Goal: Task Accomplishment & Management: Manage account settings

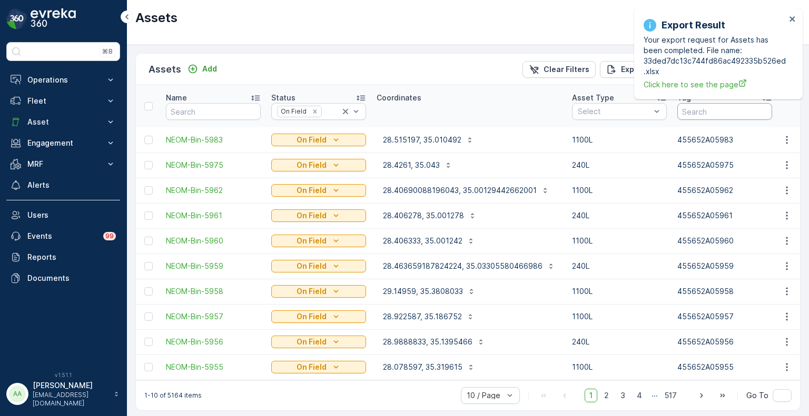
click at [712, 108] on input "text" at bounding box center [724, 111] width 95 height 17
type input "2579"
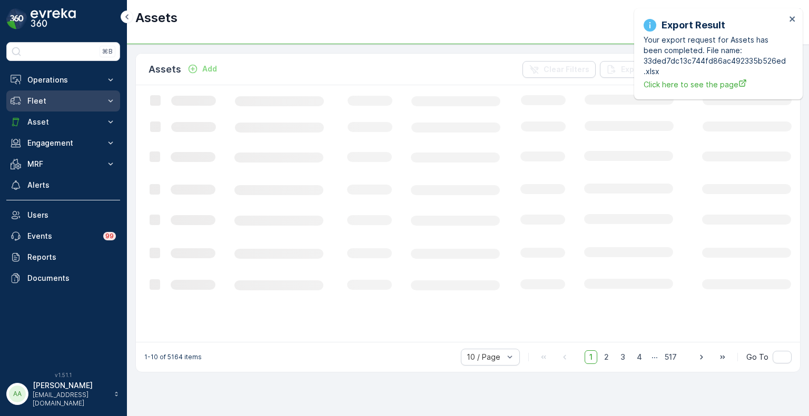
click at [36, 101] on p "Fleet" at bounding box center [63, 101] width 72 height 11
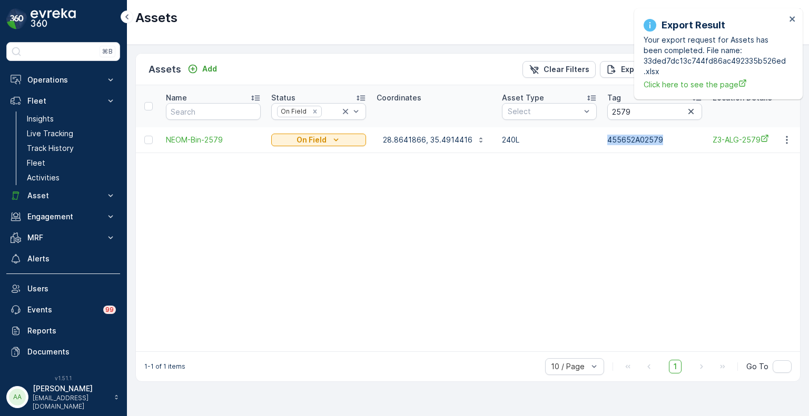
drag, startPoint x: 660, startPoint y: 139, endPoint x: 603, endPoint y: 142, distance: 56.4
click at [603, 142] on td "455652A02579" at bounding box center [654, 139] width 105 height 25
copy p "455652A02579"
click at [430, 141] on p "28.8641866, 35.4914416" at bounding box center [427, 140] width 89 height 11
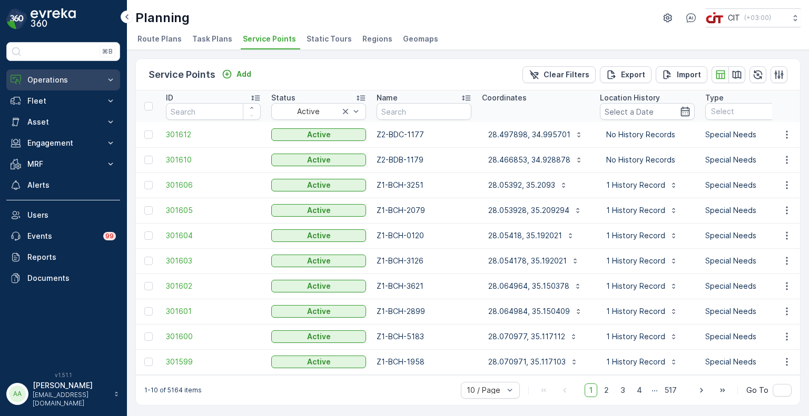
click at [42, 77] on p "Operations" at bounding box center [63, 80] width 72 height 11
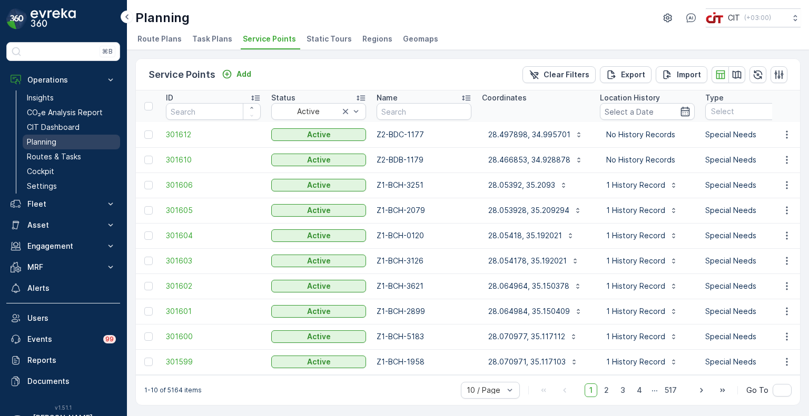
click at [55, 141] on p "Planning" at bounding box center [41, 142] width 29 height 11
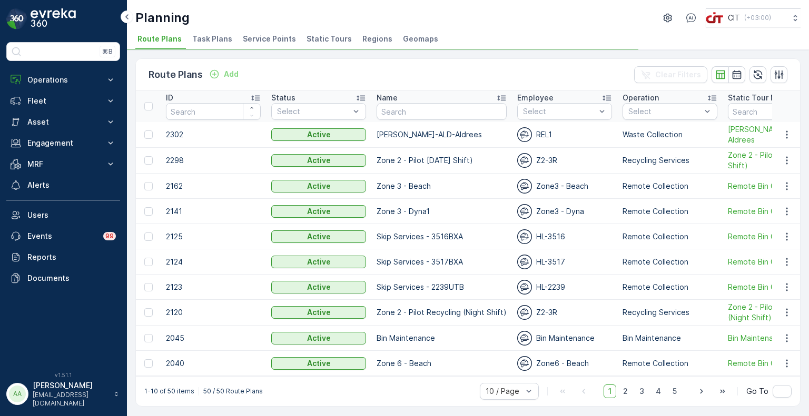
click at [263, 39] on span "Service Points" at bounding box center [269, 39] width 53 height 11
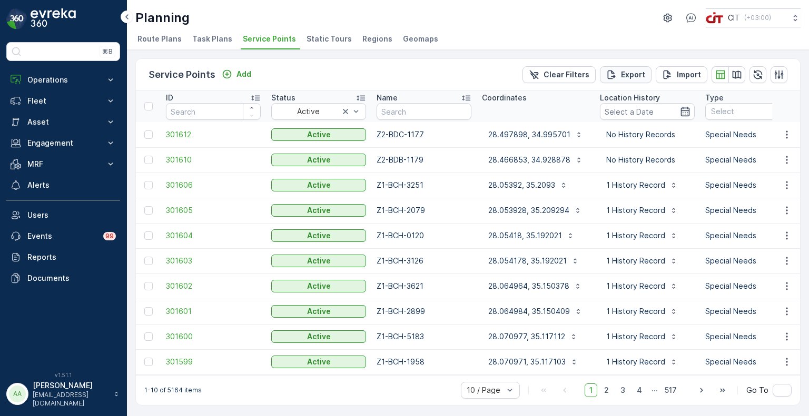
click at [624, 71] on p "Export" at bounding box center [633, 74] width 24 height 11
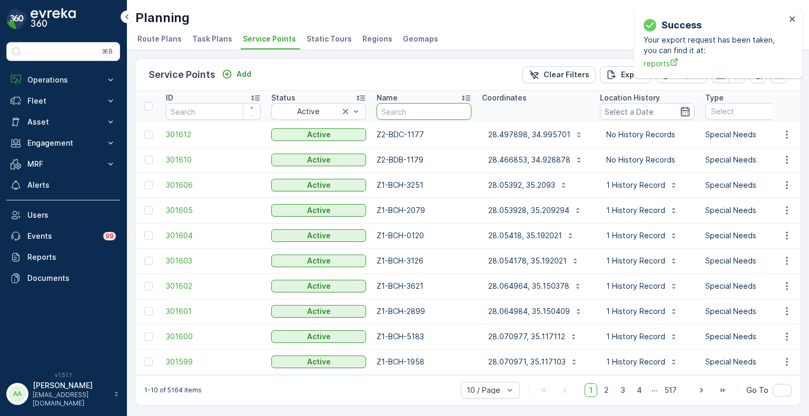
click at [406, 113] on input "text" at bounding box center [423, 111] width 95 height 17
type input "z2-"
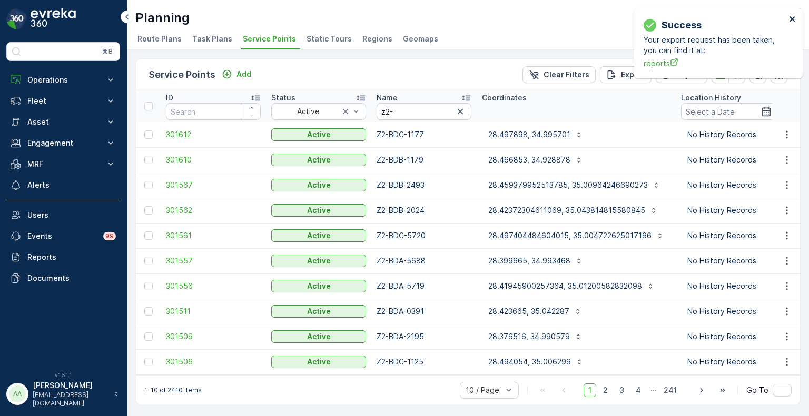
click at [794, 16] on icon "close" at bounding box center [791, 18] width 5 height 5
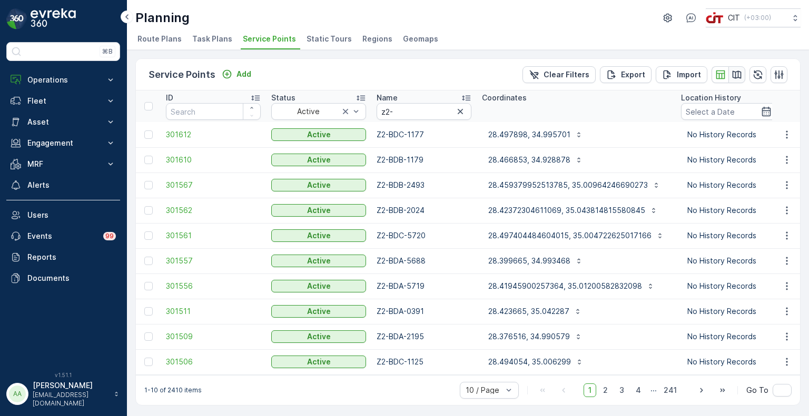
click at [735, 75] on icon "button" at bounding box center [736, 75] width 9 height 8
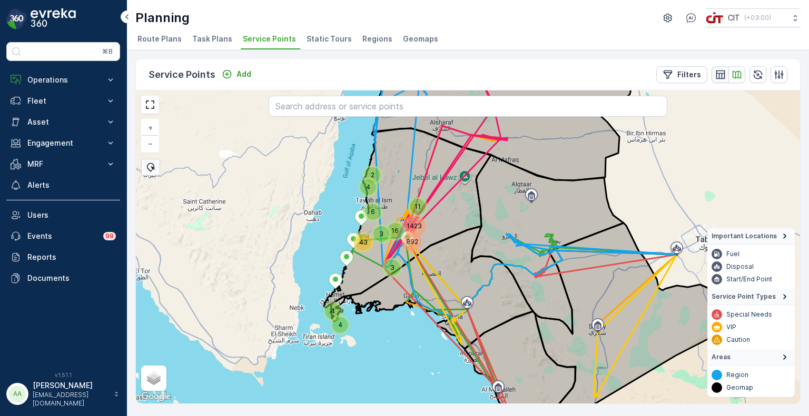
click at [723, 76] on icon "button" at bounding box center [720, 74] width 11 height 11
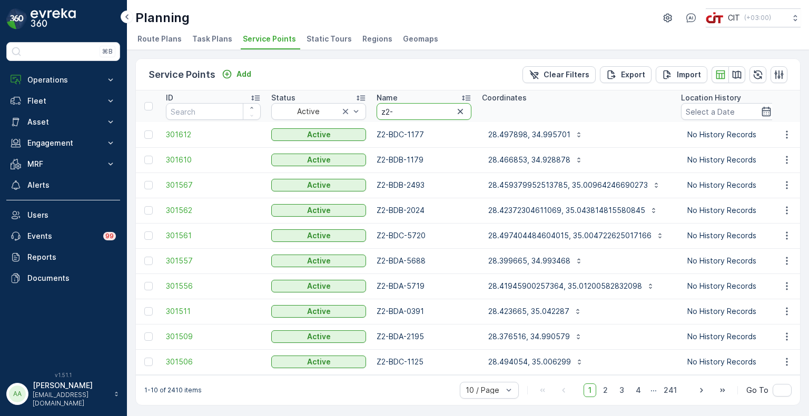
click at [388, 113] on input "z2-" at bounding box center [423, 111] width 95 height 17
type input "z3-"
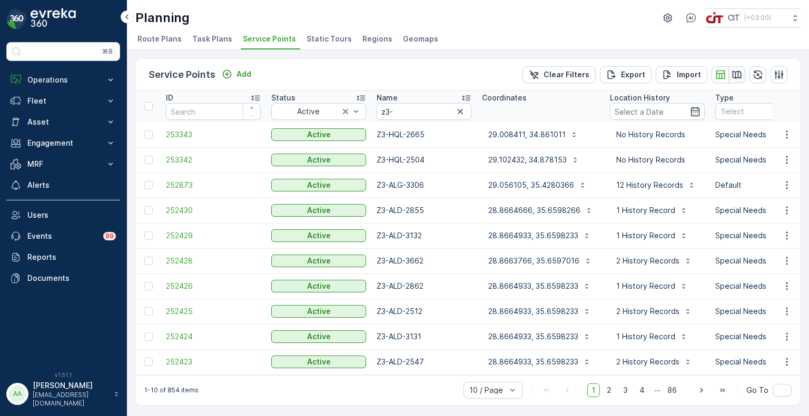
click at [732, 72] on icon "button" at bounding box center [736, 74] width 11 height 11
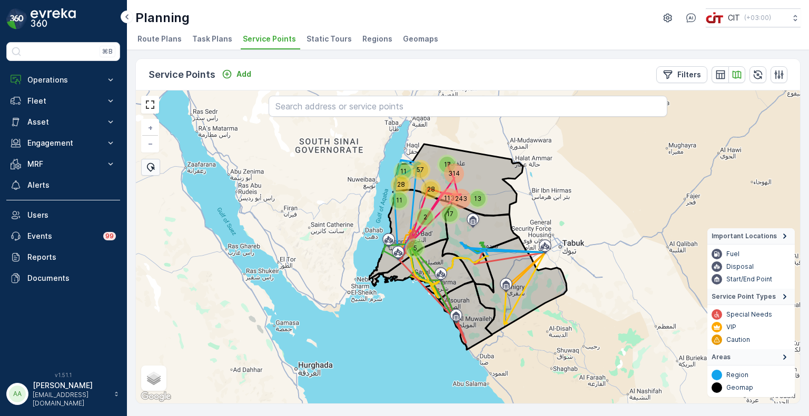
click at [412, 252] on div "5" at bounding box center [415, 249] width 16 height 16
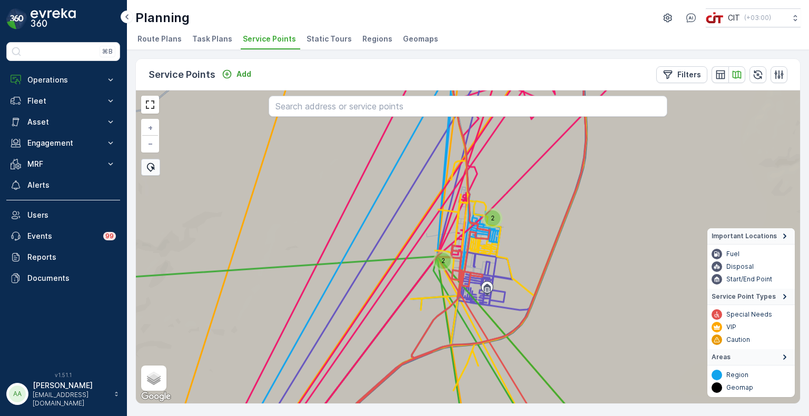
click at [491, 216] on div "2" at bounding box center [492, 219] width 16 height 16
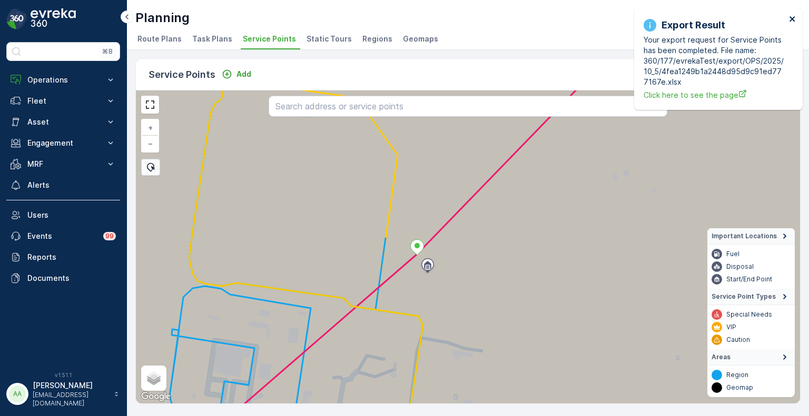
drag, startPoint x: 792, startPoint y: 16, endPoint x: 779, endPoint y: 29, distance: 18.2
click at [792, 16] on icon "close" at bounding box center [792, 19] width 7 height 8
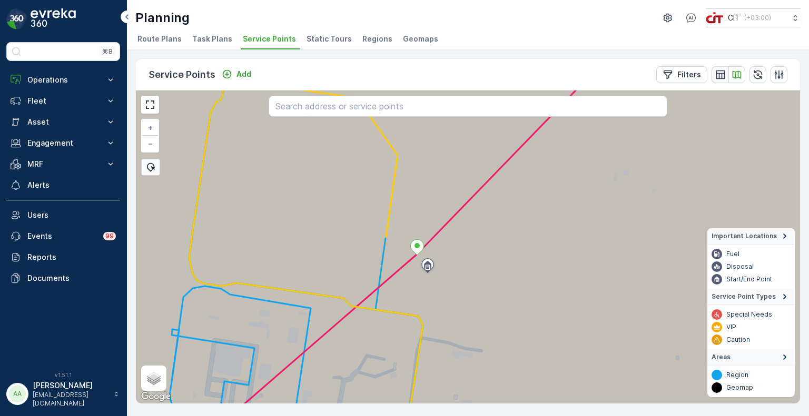
click at [721, 75] on icon "button" at bounding box center [719, 74] width 9 height 9
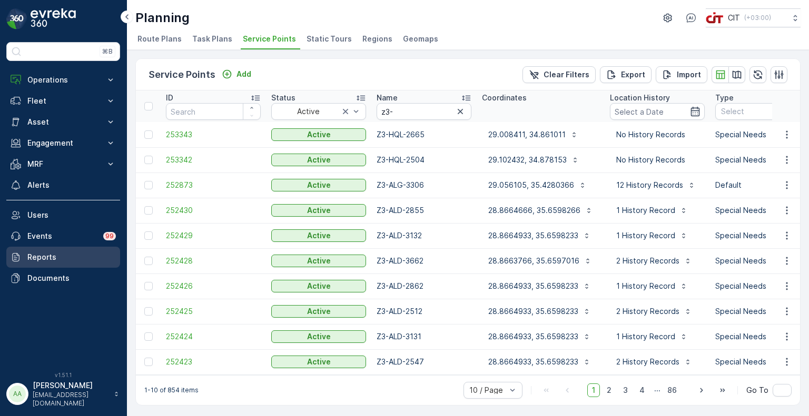
click at [41, 254] on p "Reports" at bounding box center [71, 257] width 88 height 11
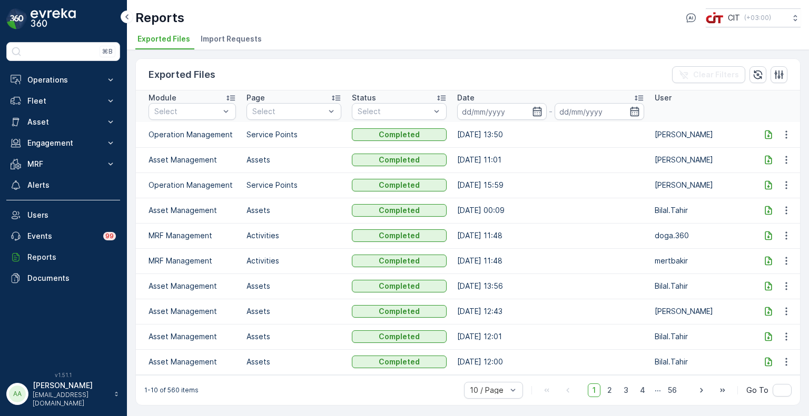
click at [768, 135] on icon at bounding box center [767, 134] width 7 height 9
click at [61, 79] on p "Operations" at bounding box center [63, 80] width 72 height 11
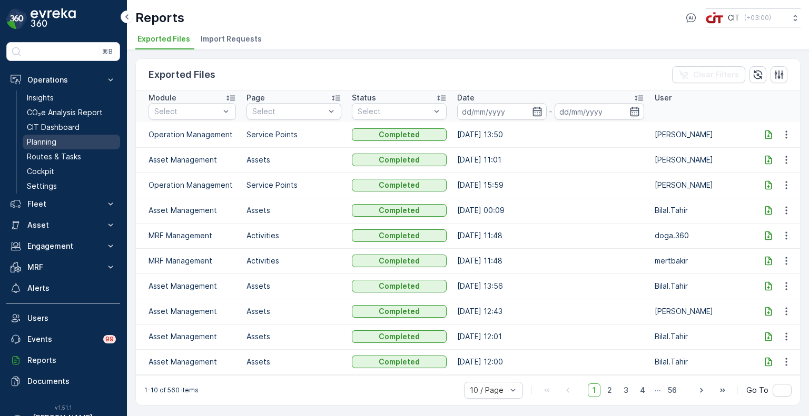
drag, startPoint x: 56, startPoint y: 142, endPoint x: 63, endPoint y: 145, distance: 7.1
click at [56, 142] on p "Planning" at bounding box center [41, 142] width 29 height 11
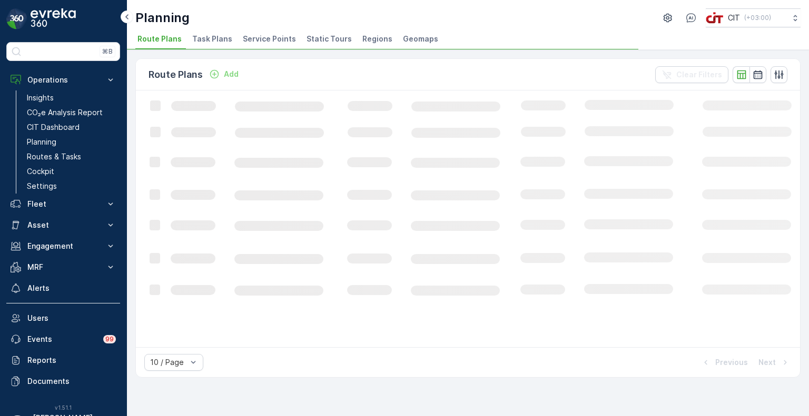
click at [265, 38] on span "Service Points" at bounding box center [269, 39] width 53 height 11
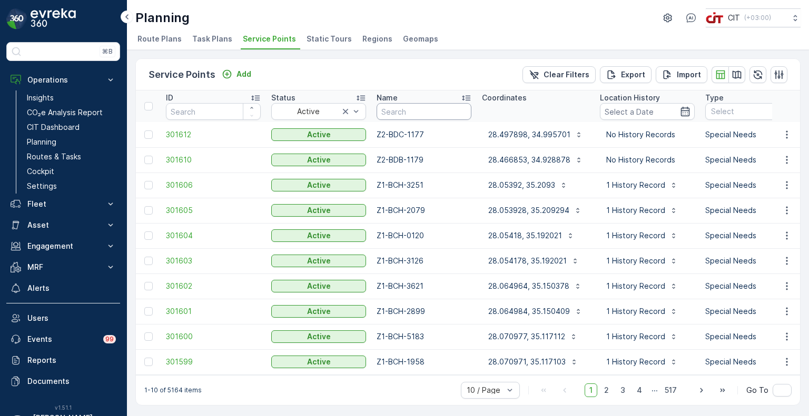
click at [423, 107] on input "text" at bounding box center [423, 111] width 95 height 17
paste input "Z3-ALG-5594"
type input "Z3-ALG-5594"
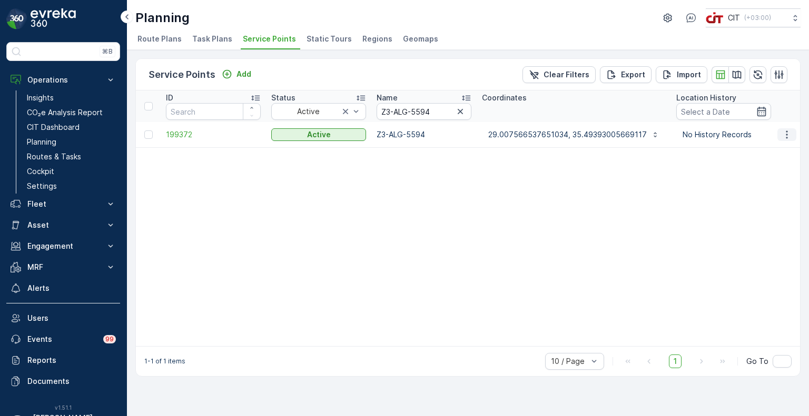
click at [785, 135] on icon "button" at bounding box center [786, 135] width 11 height 11
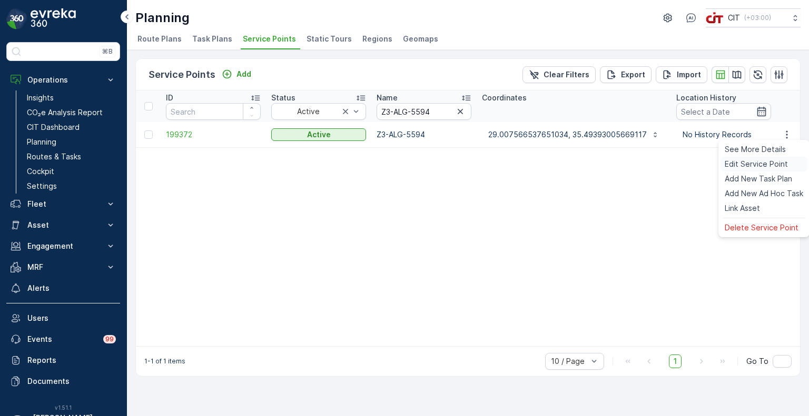
click at [749, 164] on span "Edit Service Point" at bounding box center [755, 164] width 63 height 11
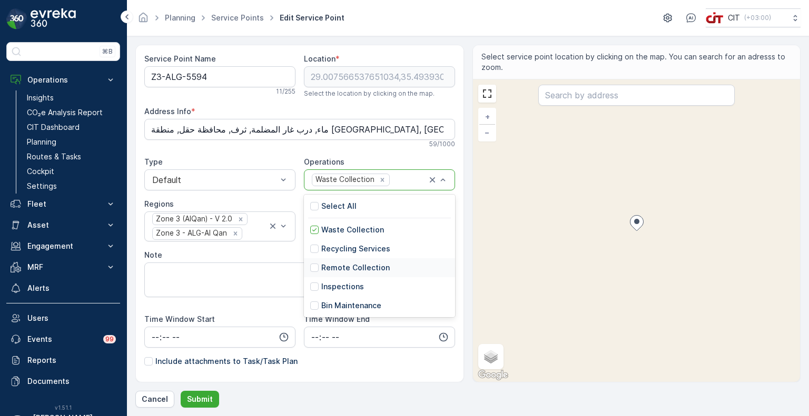
click at [346, 267] on p "Remote Collection" at bounding box center [355, 268] width 68 height 11
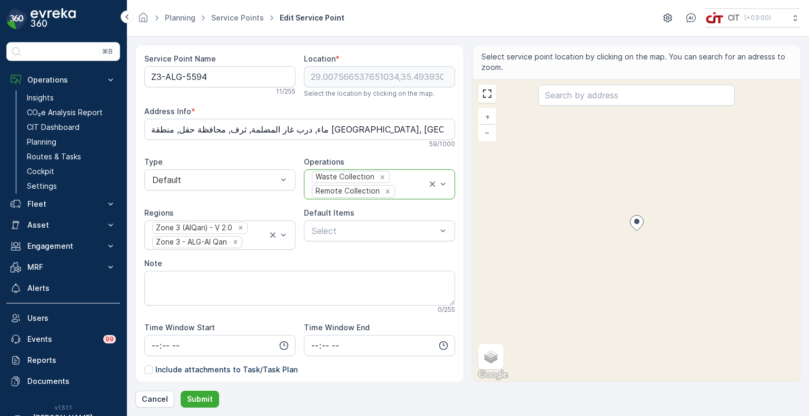
click at [394, 182] on div "Waste Collection Remote Collection" at bounding box center [369, 184] width 116 height 29
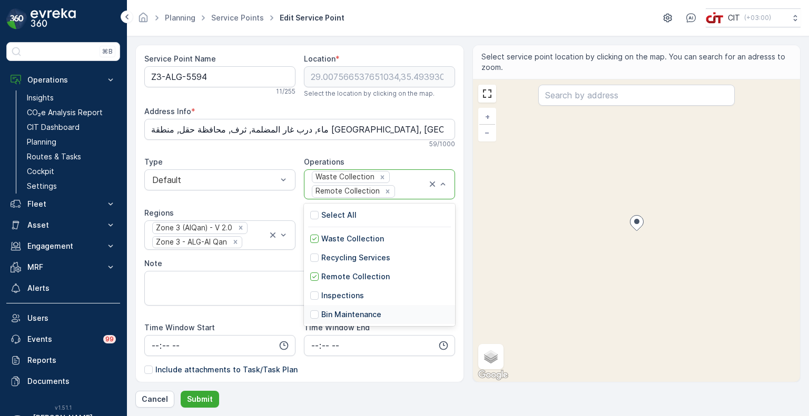
click at [352, 312] on p "Bin Maintenance" at bounding box center [351, 315] width 60 height 11
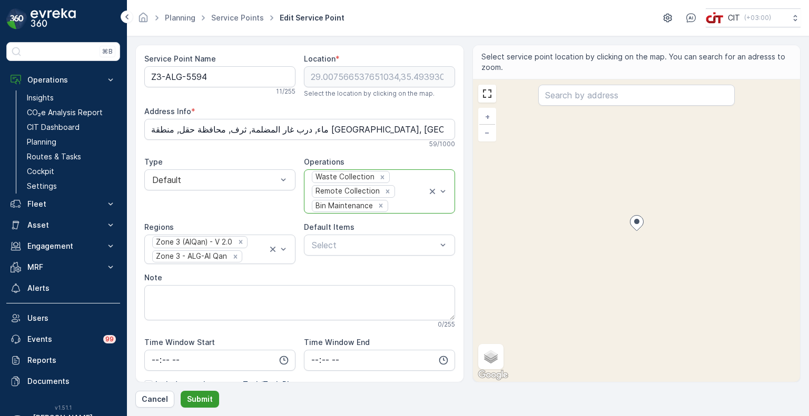
click at [204, 401] on p "Submit" at bounding box center [200, 399] width 26 height 11
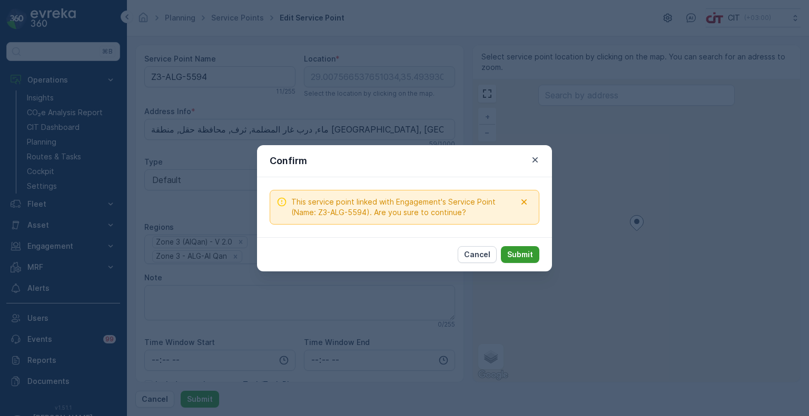
click at [526, 258] on p "Submit" at bounding box center [520, 255] width 26 height 11
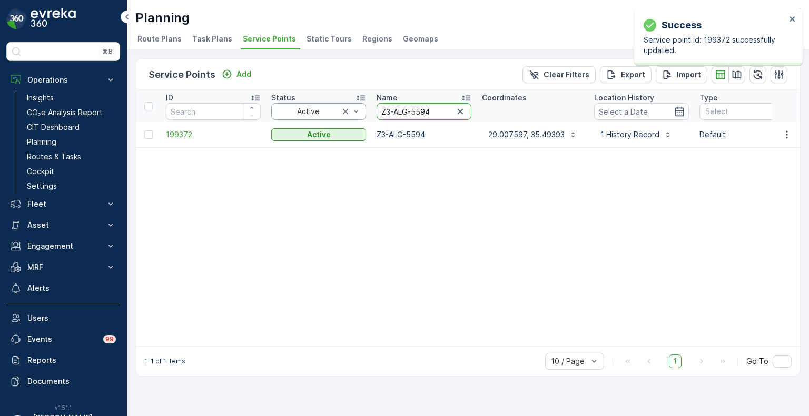
drag, startPoint x: 433, startPoint y: 113, endPoint x: 336, endPoint y: 113, distance: 97.4
paste input "5"
type input "Z3-ALG-5595"
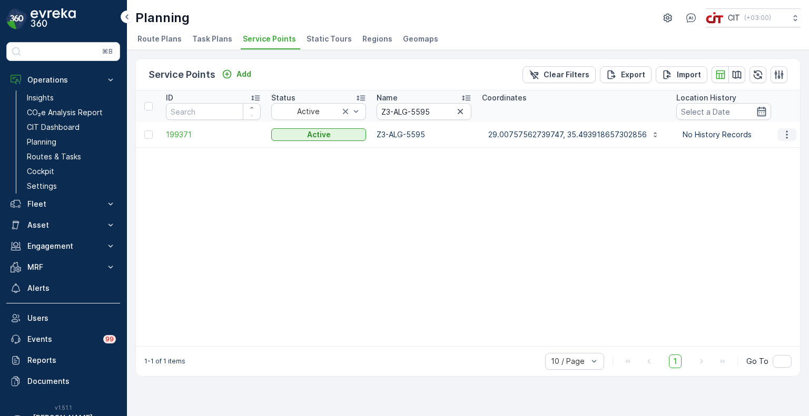
click at [790, 133] on icon "button" at bounding box center [786, 135] width 11 height 11
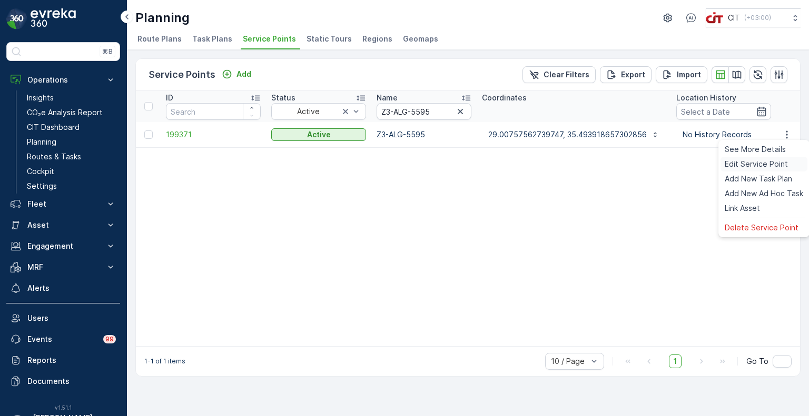
click at [767, 164] on span "Edit Service Point" at bounding box center [755, 164] width 63 height 11
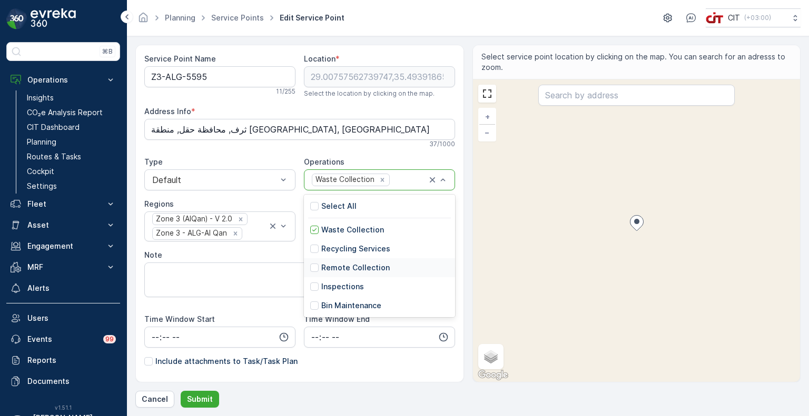
click at [353, 265] on p "Remote Collection" at bounding box center [355, 268] width 68 height 11
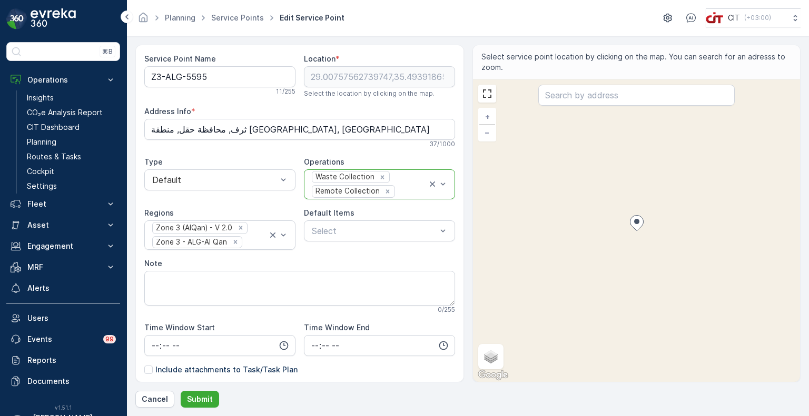
click at [402, 184] on div "Waste Collection Remote Collection" at bounding box center [369, 184] width 116 height 29
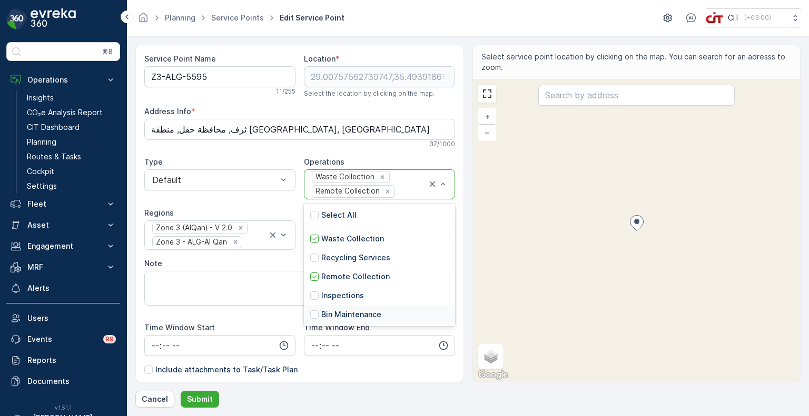
click at [348, 315] on p "Bin Maintenance" at bounding box center [351, 315] width 60 height 11
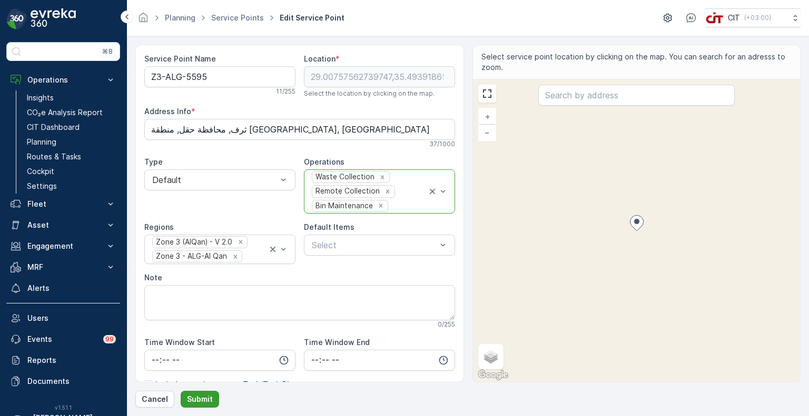
click at [198, 399] on p "Submit" at bounding box center [200, 399] width 26 height 11
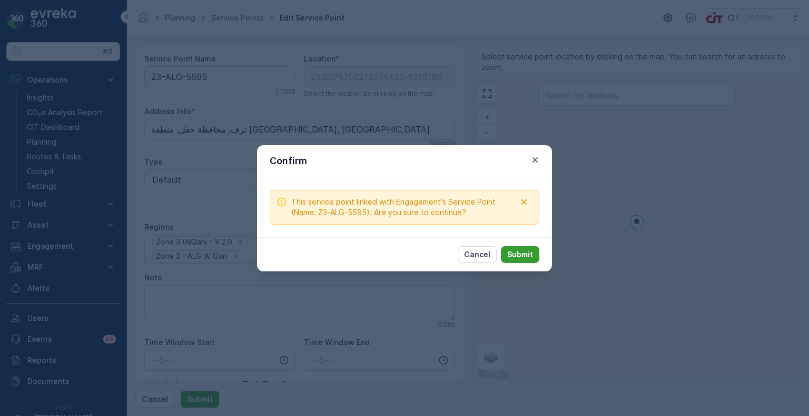
click at [520, 256] on p "Submit" at bounding box center [520, 255] width 26 height 11
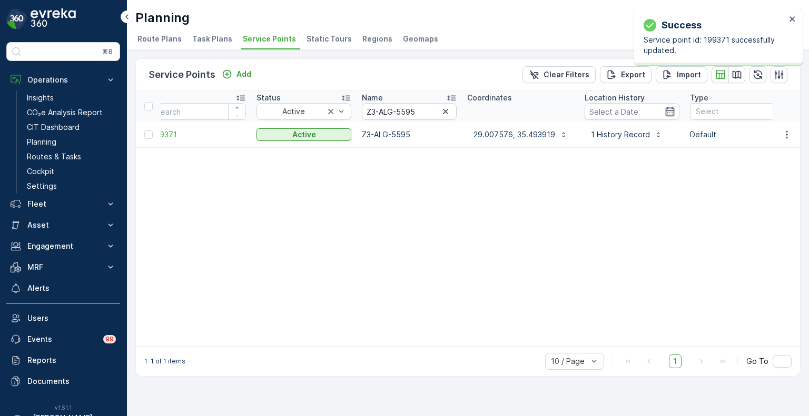
scroll to position [0, 14]
click at [448, 113] on icon "button" at bounding box center [445, 111] width 5 height 5
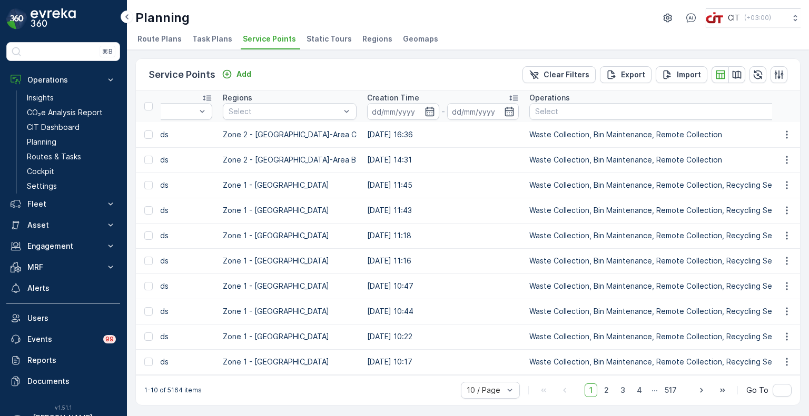
scroll to position [0, 589]
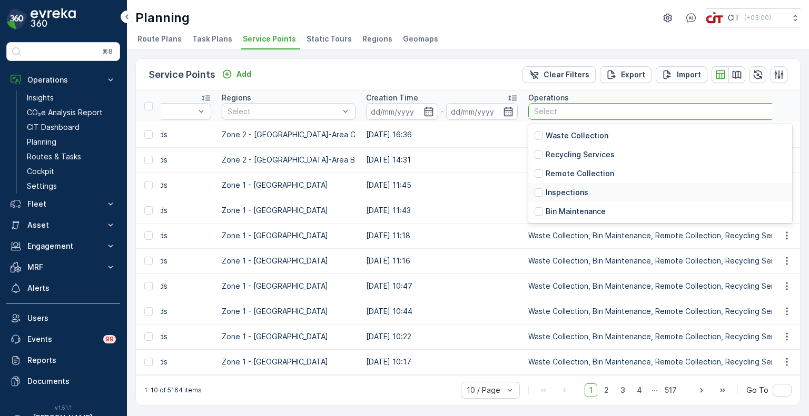
click at [545, 189] on p "Inspections" at bounding box center [566, 192] width 43 height 11
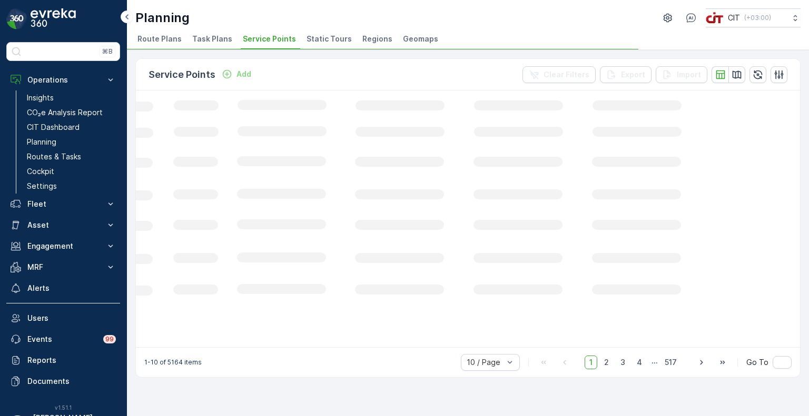
scroll to position [0, 346]
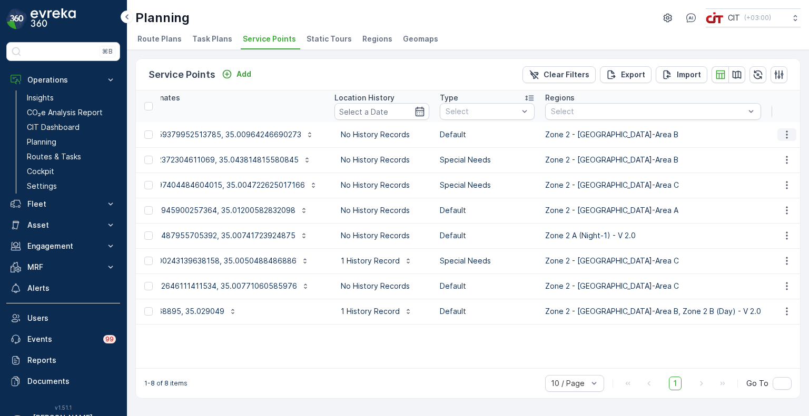
click at [788, 132] on icon "button" at bounding box center [786, 135] width 11 height 11
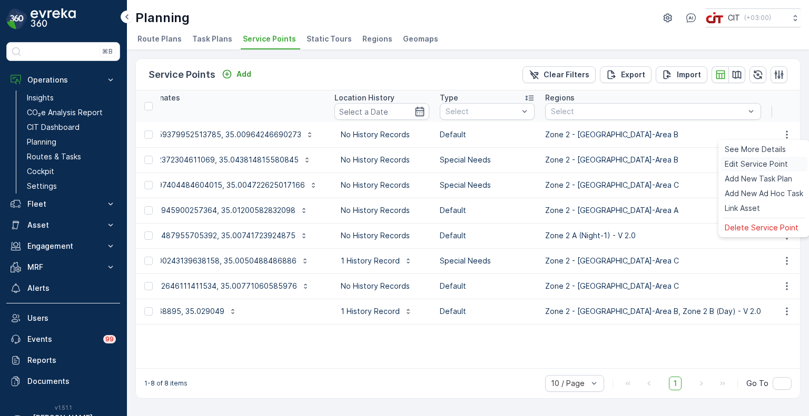
click at [754, 167] on span "Edit Service Point" at bounding box center [755, 164] width 63 height 11
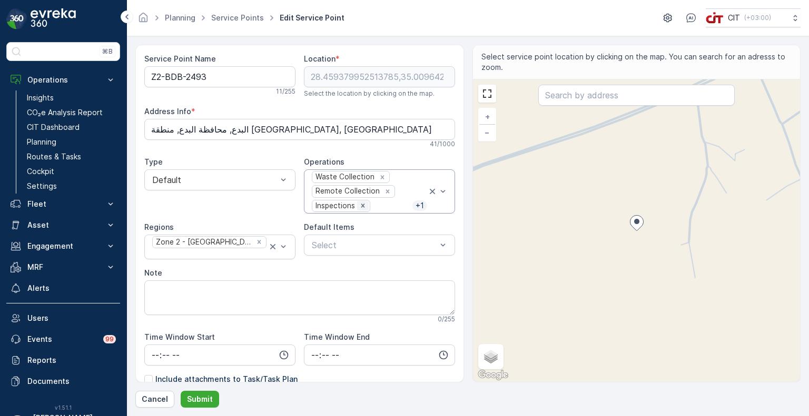
click at [360, 203] on icon "Remove Inspections" at bounding box center [362, 205] width 7 height 7
click at [202, 400] on p "Submit" at bounding box center [200, 399] width 26 height 11
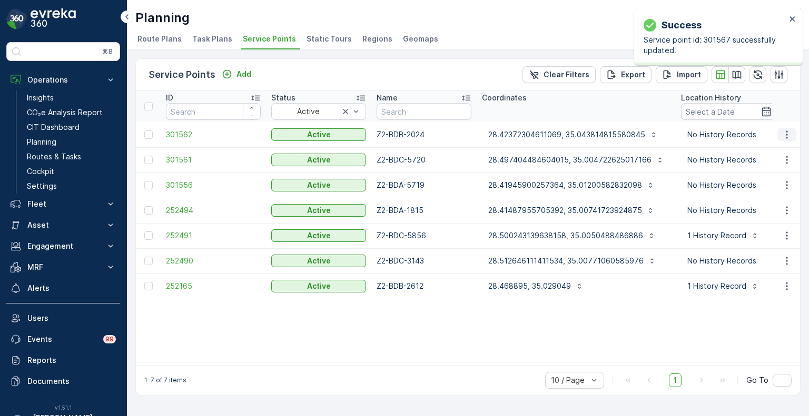
click at [786, 133] on icon "button" at bounding box center [786, 135] width 2 height 8
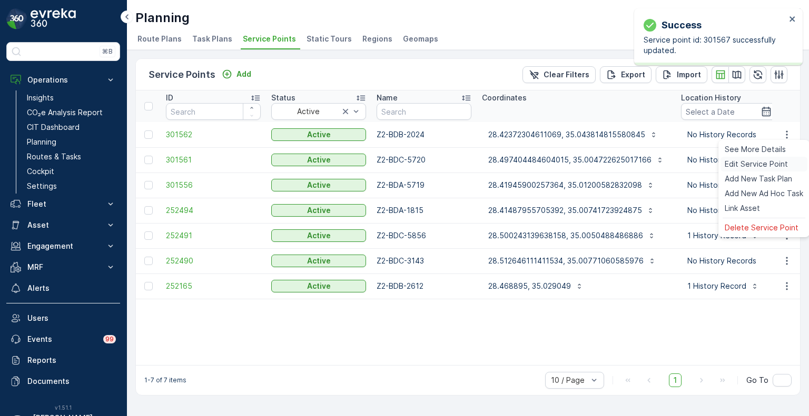
click at [762, 166] on span "Edit Service Point" at bounding box center [755, 164] width 63 height 11
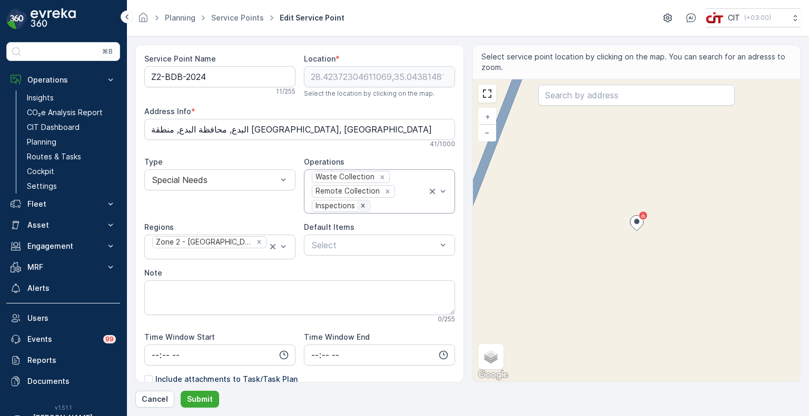
click at [364, 205] on div "Remove Inspections" at bounding box center [363, 205] width 12 height 9
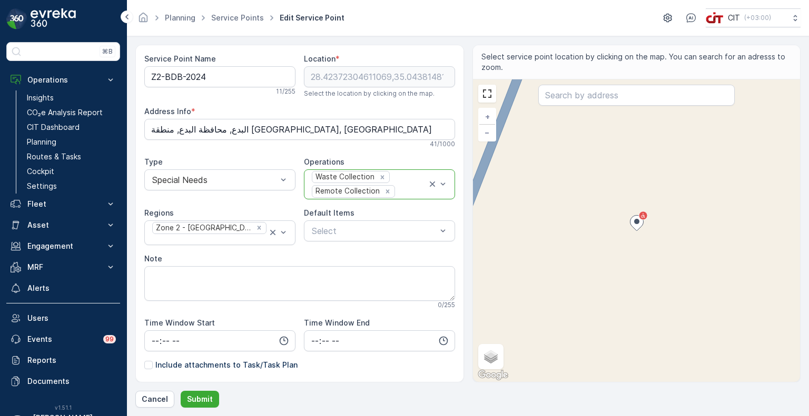
click at [399, 184] on div "Waste Collection Remote Collection" at bounding box center [369, 184] width 116 height 29
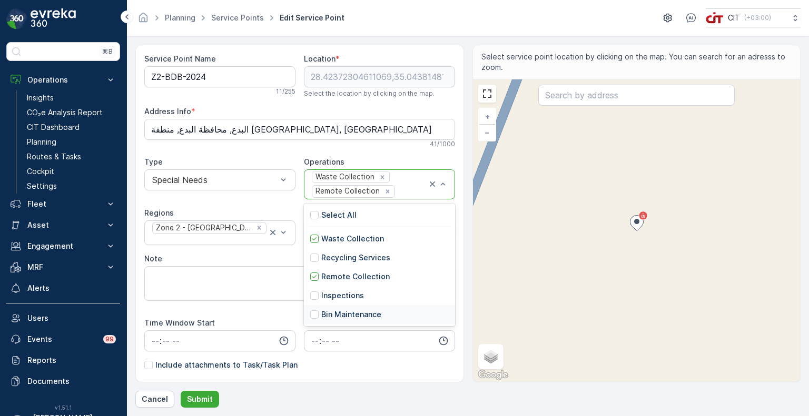
click at [343, 312] on p "Bin Maintenance" at bounding box center [351, 315] width 60 height 11
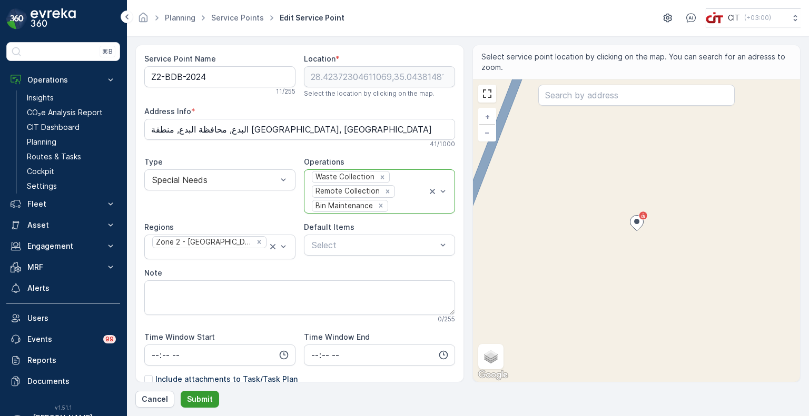
click at [190, 399] on p "Submit" at bounding box center [200, 399] width 26 height 11
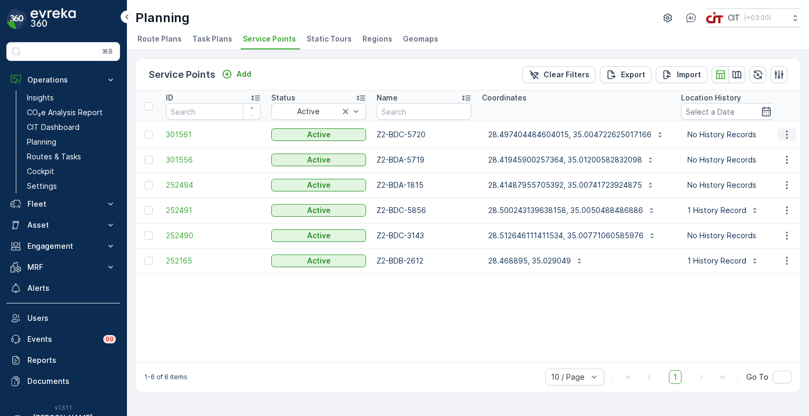
click at [785, 132] on icon "button" at bounding box center [786, 135] width 11 height 11
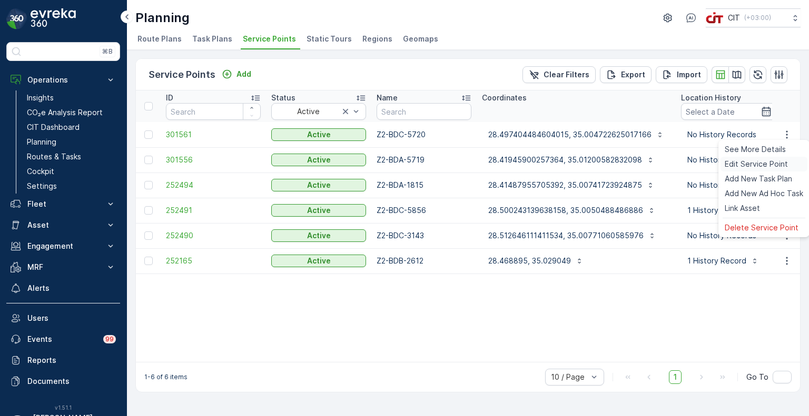
click at [754, 164] on span "Edit Service Point" at bounding box center [755, 164] width 63 height 11
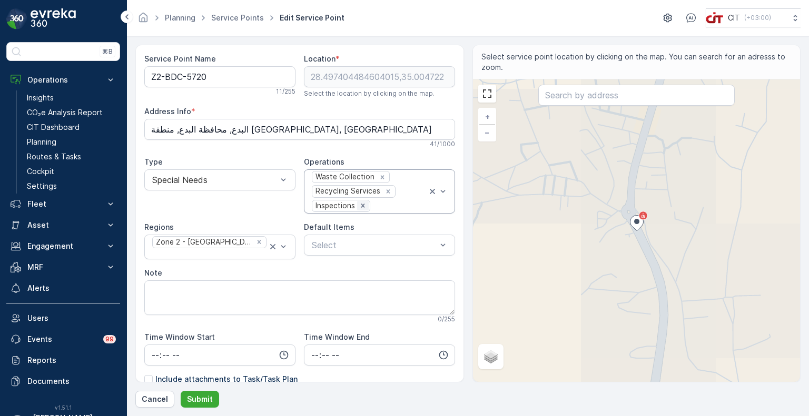
click at [362, 205] on icon "Remove Inspections" at bounding box center [362, 205] width 7 height 7
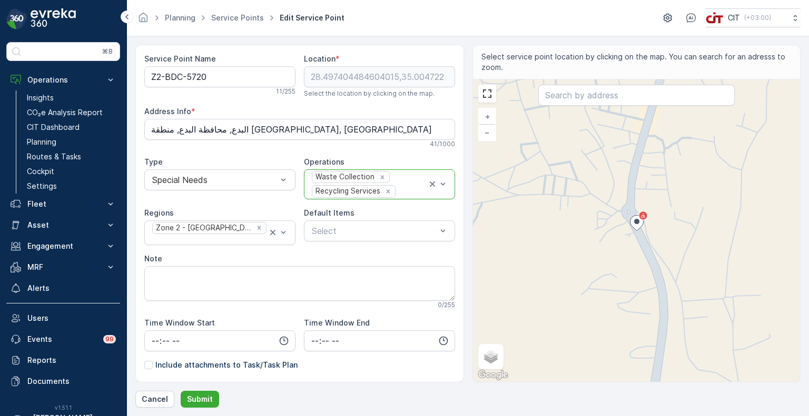
click at [401, 176] on div "Waste Collection Recycling Services" at bounding box center [369, 184] width 116 height 29
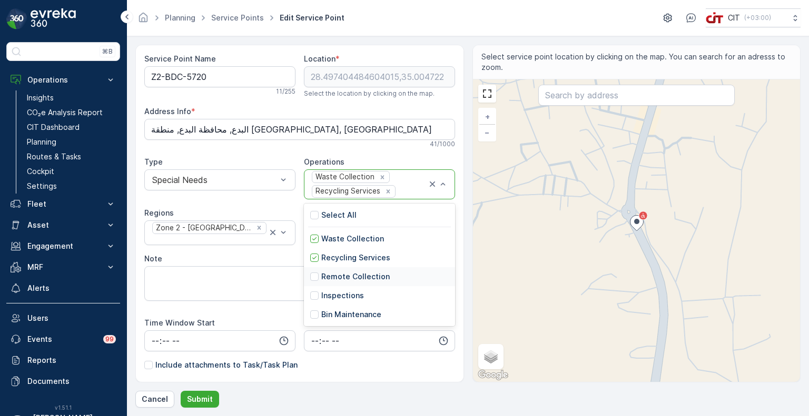
click at [339, 277] on p "Remote Collection" at bounding box center [355, 277] width 68 height 11
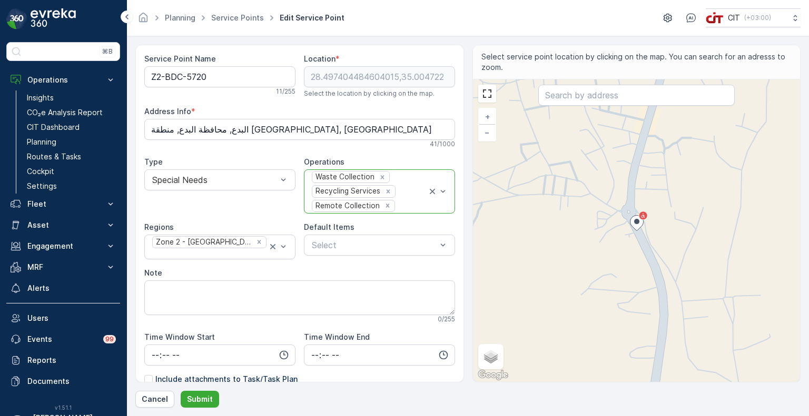
click at [402, 184] on div "Waste Collection Recycling Services Remote Collection" at bounding box center [369, 191] width 116 height 43
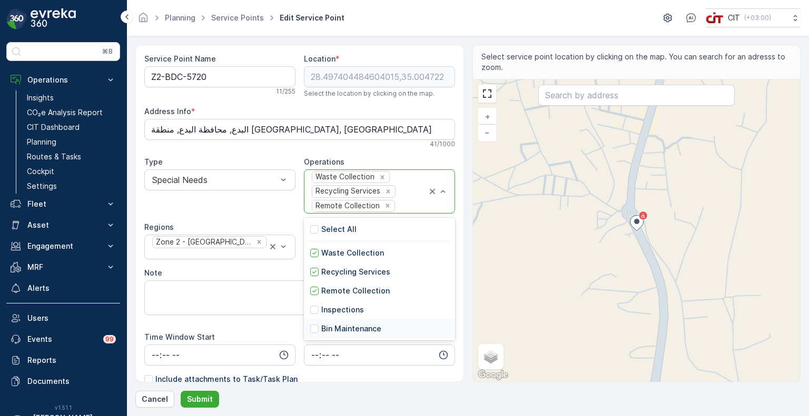
click at [346, 327] on p "Bin Maintenance" at bounding box center [351, 329] width 60 height 11
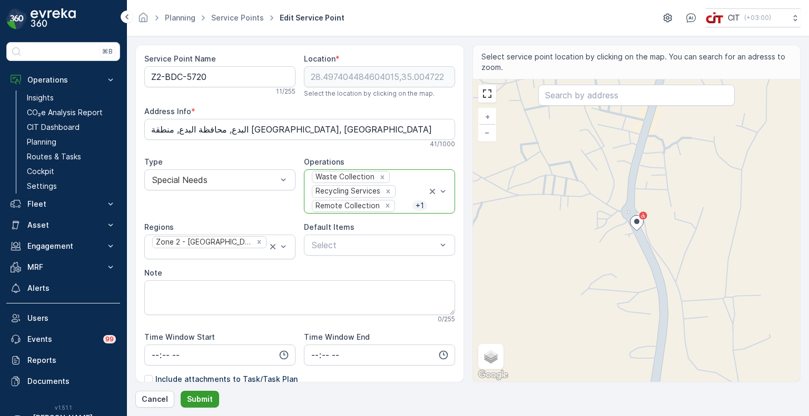
click at [205, 401] on p "Submit" at bounding box center [200, 399] width 26 height 11
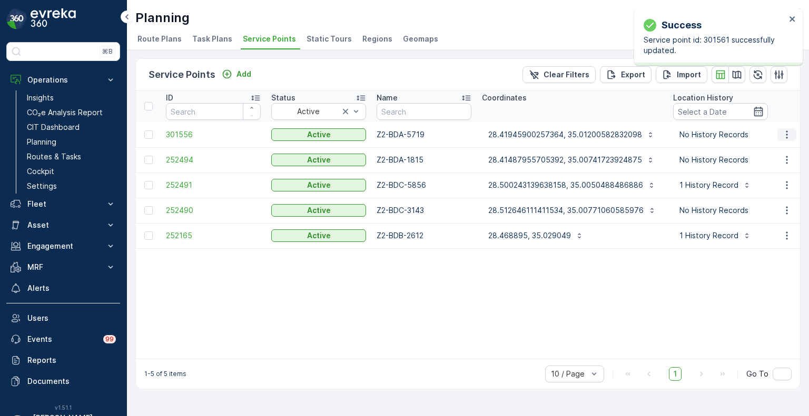
click at [788, 132] on icon "button" at bounding box center [786, 135] width 11 height 11
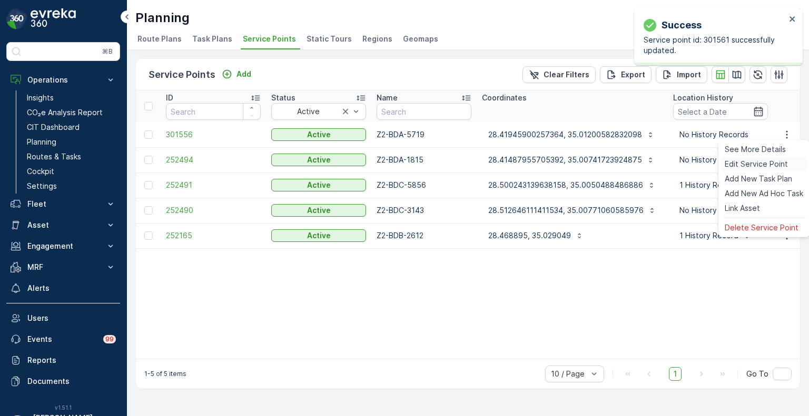
click at [765, 161] on span "Edit Service Point" at bounding box center [755, 164] width 63 height 11
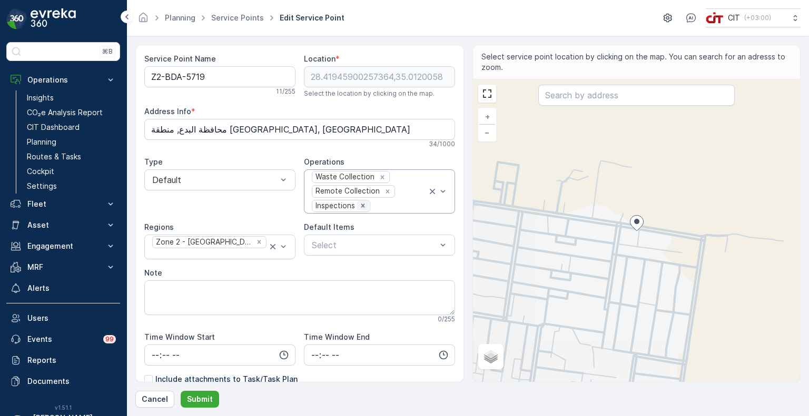
click at [362, 206] on icon "Remove Inspections" at bounding box center [362, 205] width 7 height 7
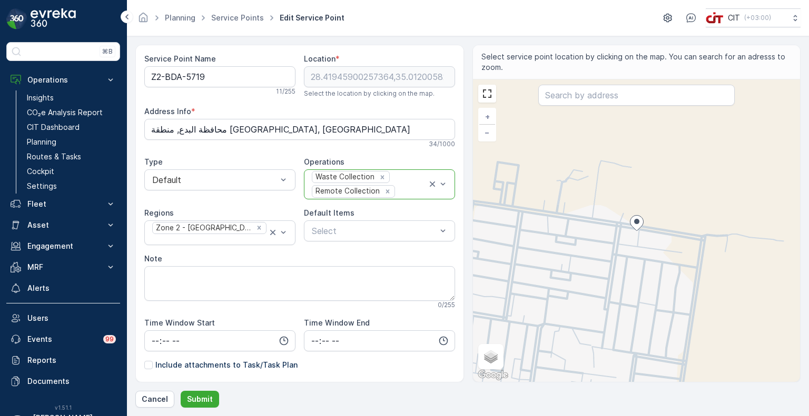
click at [402, 184] on div "Waste Collection Remote Collection" at bounding box center [369, 184] width 116 height 29
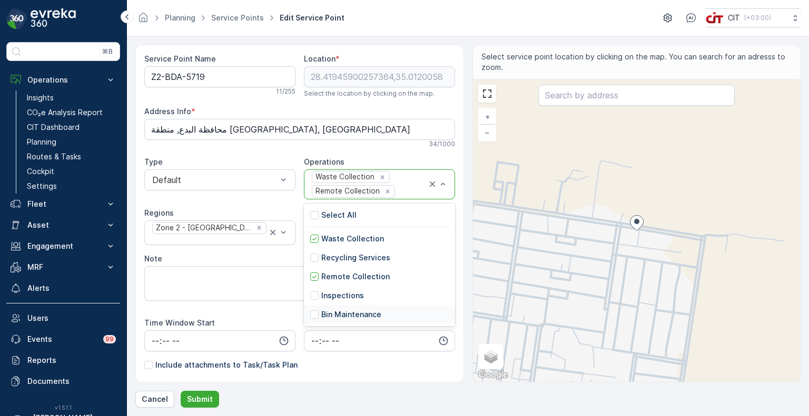
click at [359, 310] on p "Bin Maintenance" at bounding box center [351, 315] width 60 height 11
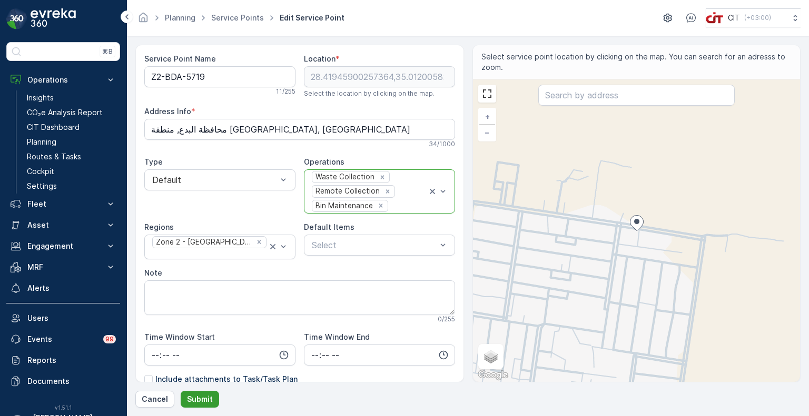
click at [206, 403] on p "Submit" at bounding box center [200, 399] width 26 height 11
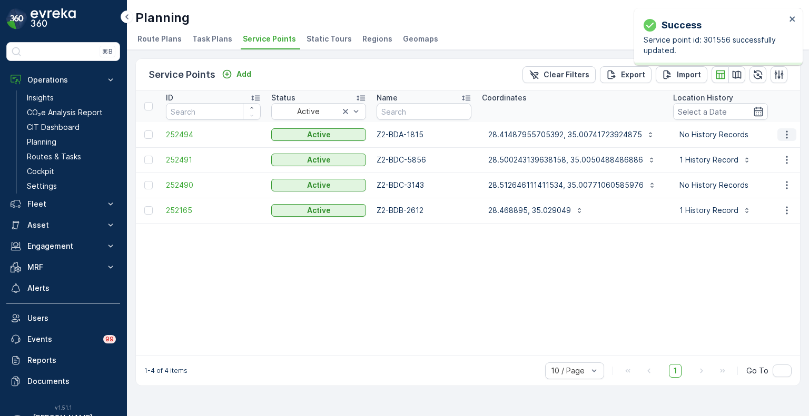
click at [792, 136] on icon "button" at bounding box center [786, 135] width 11 height 11
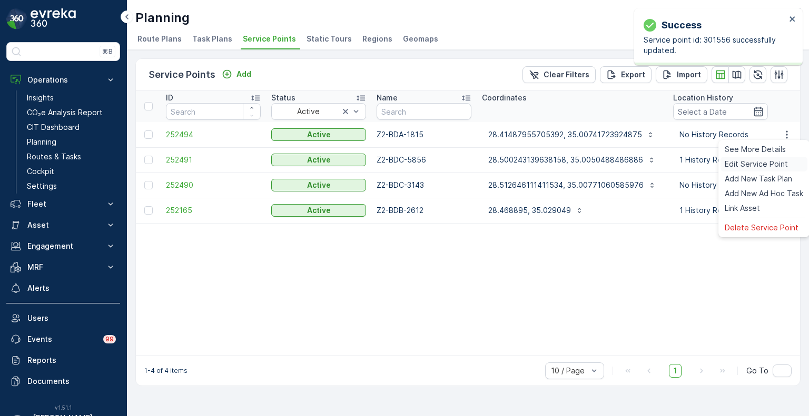
click at [771, 162] on span "Edit Service Point" at bounding box center [755, 164] width 63 height 11
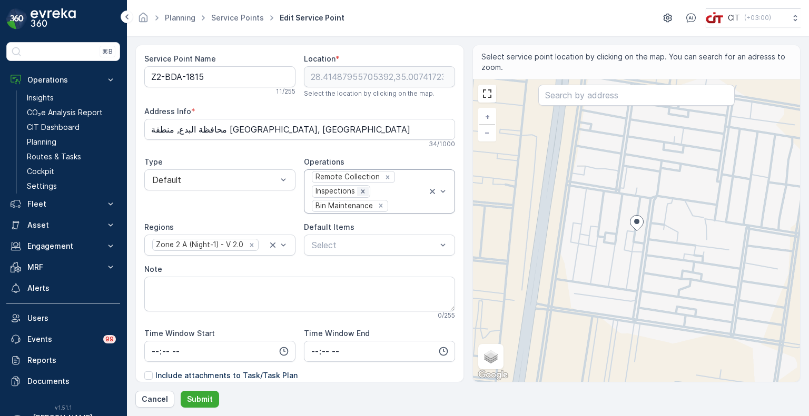
click at [364, 191] on icon "Remove Inspections" at bounding box center [362, 191] width 7 height 7
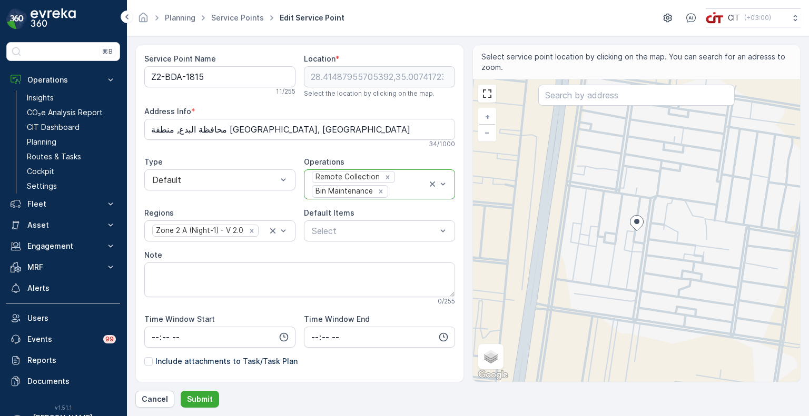
click at [404, 181] on div "Remote Collection Bin Maintenance" at bounding box center [369, 184] width 116 height 29
click at [345, 235] on p "Waste Collection" at bounding box center [352, 239] width 63 height 11
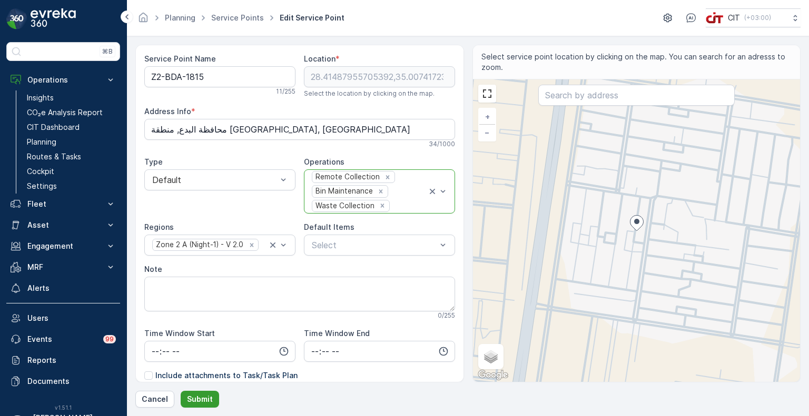
click at [202, 401] on p "Submit" at bounding box center [200, 399] width 26 height 11
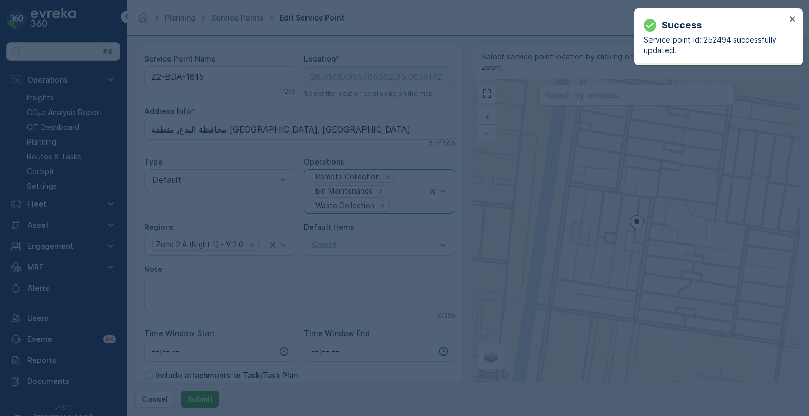
type input "28.41488,35.007417"
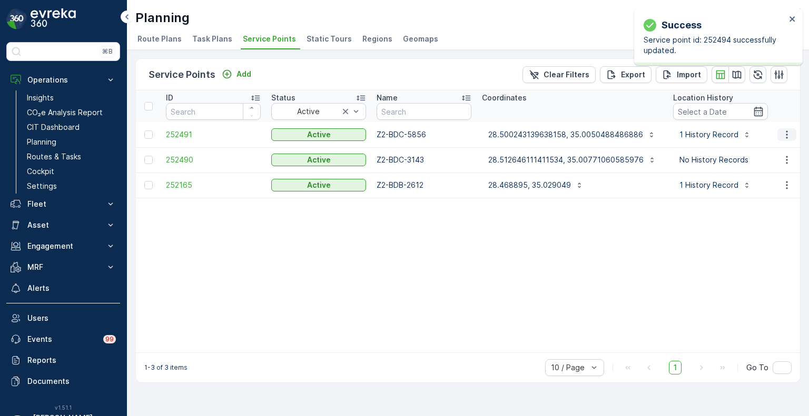
click at [790, 135] on icon "button" at bounding box center [786, 135] width 11 height 11
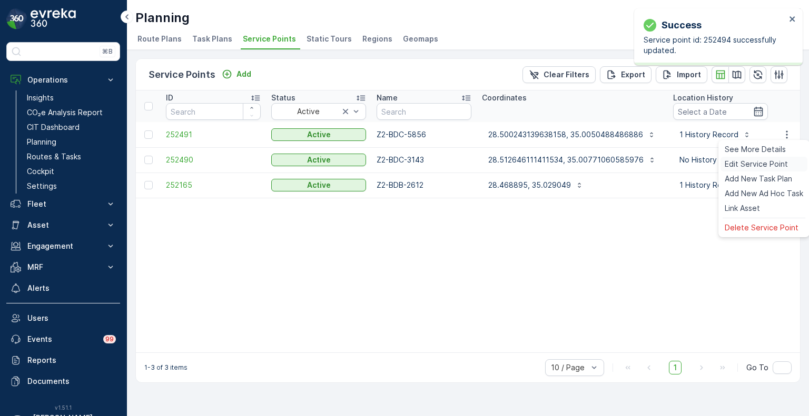
click at [768, 162] on span "Edit Service Point" at bounding box center [755, 164] width 63 height 11
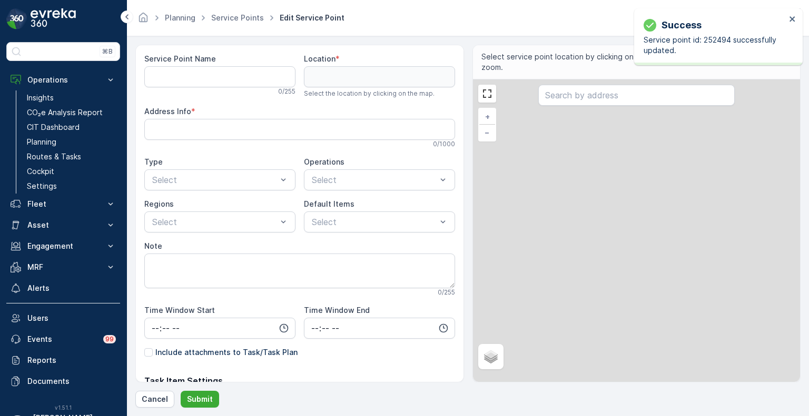
type Name "Z2-BDC-5856"
type input "28.500243139638158,35.0050488486886"
type Info "البدع, محافظة البدع, منطقة تبوك, السعودية"
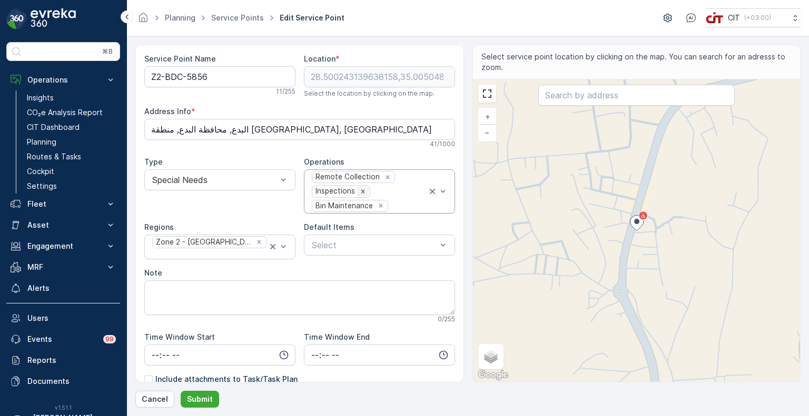
click at [365, 191] on div "Remove Inspections" at bounding box center [363, 191] width 12 height 9
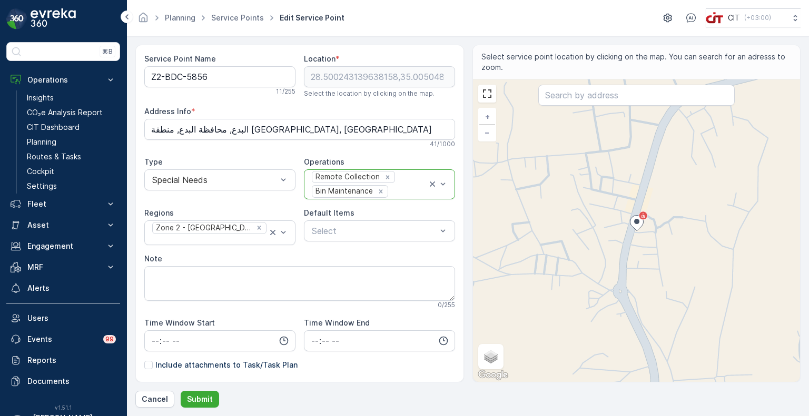
click at [402, 181] on div "Remote Collection Bin Maintenance" at bounding box center [369, 184] width 116 height 29
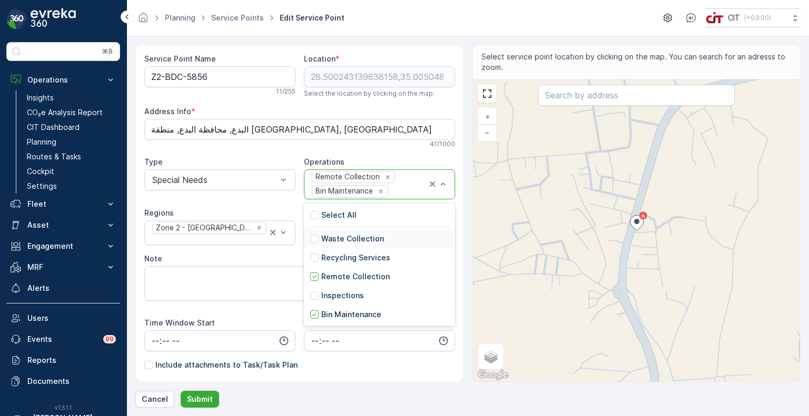
click at [335, 238] on p "Waste Collection" at bounding box center [352, 239] width 63 height 11
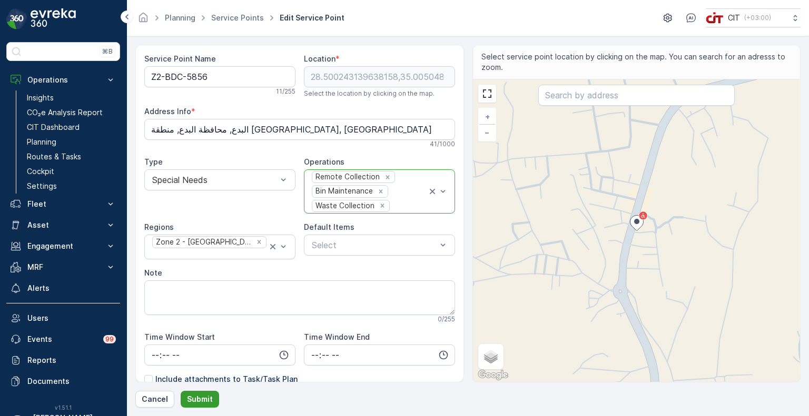
click at [203, 399] on p "Submit" at bounding box center [200, 399] width 26 height 11
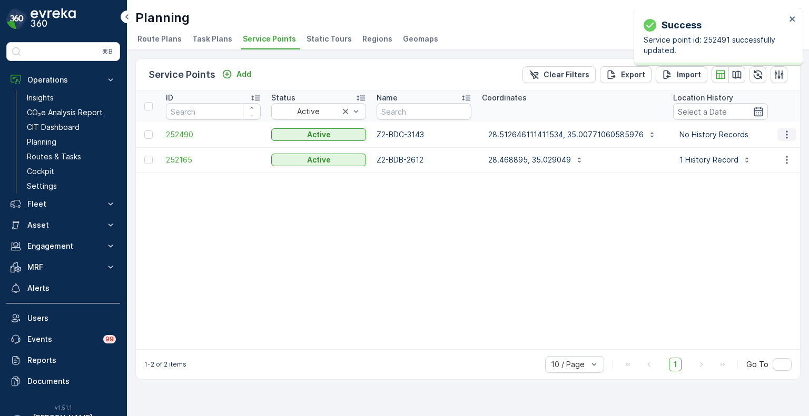
click at [788, 134] on icon "button" at bounding box center [786, 135] width 11 height 11
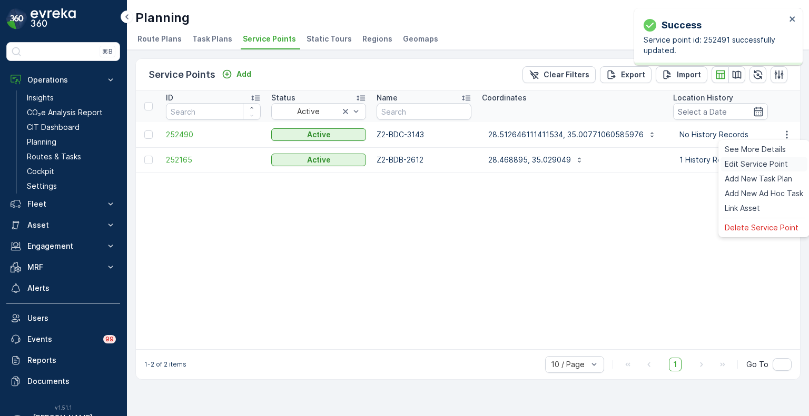
click at [755, 159] on span "Edit Service Point" at bounding box center [755, 164] width 63 height 11
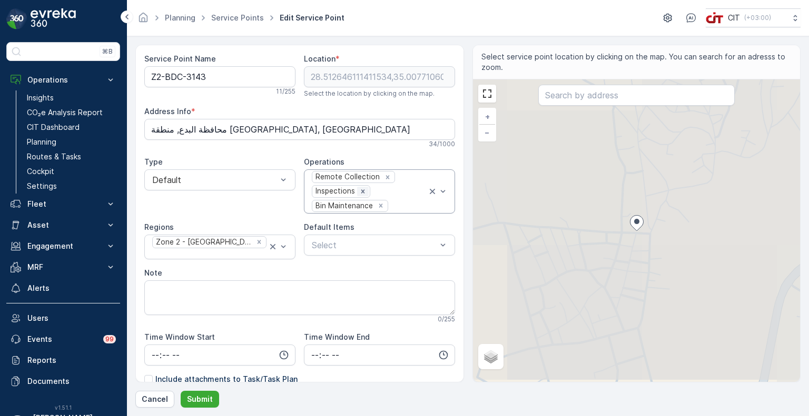
click at [361, 193] on icon "Remove Inspections" at bounding box center [362, 191] width 7 height 7
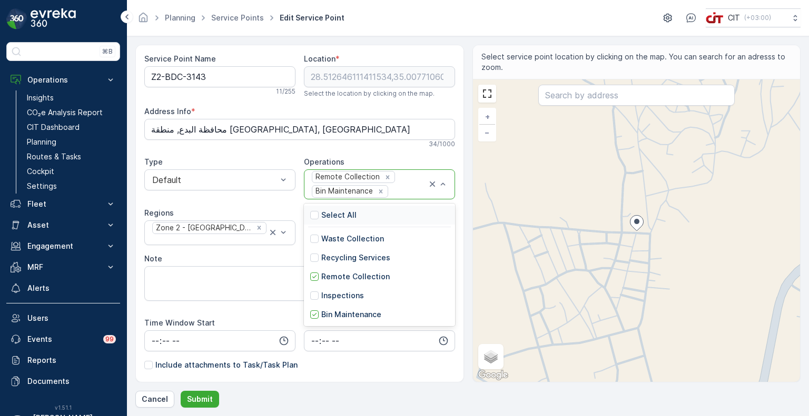
click at [398, 183] on div "Remote Collection Bin Maintenance" at bounding box center [369, 184] width 116 height 29
click at [342, 236] on p "Waste Collection" at bounding box center [352, 239] width 63 height 11
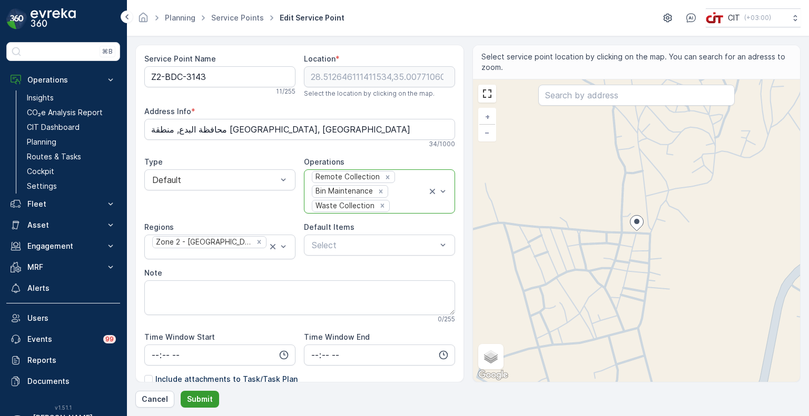
click at [213, 401] on button "Submit" at bounding box center [200, 399] width 38 height 17
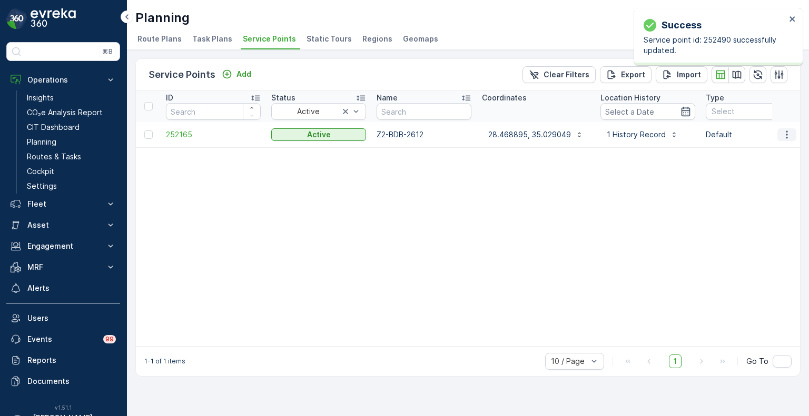
click at [785, 133] on icon "button" at bounding box center [786, 135] width 11 height 11
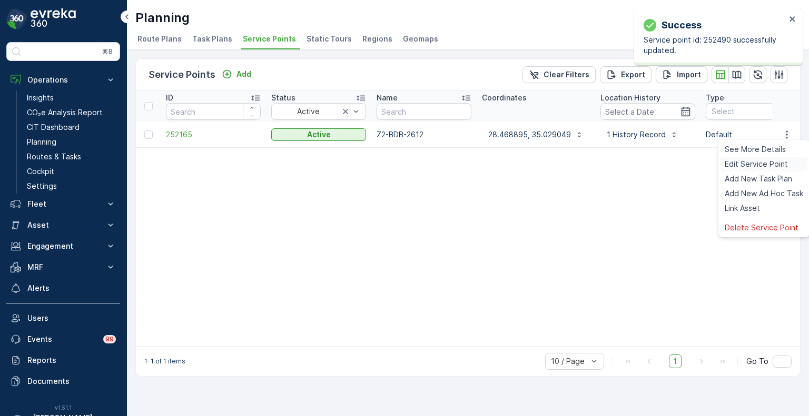
click at [753, 162] on span "Edit Service Point" at bounding box center [755, 164] width 63 height 11
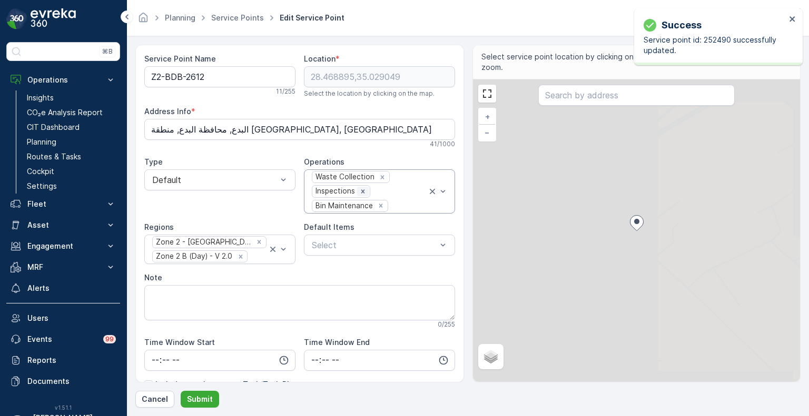
click at [363, 193] on icon "Remove Inspections" at bounding box center [362, 191] width 7 height 7
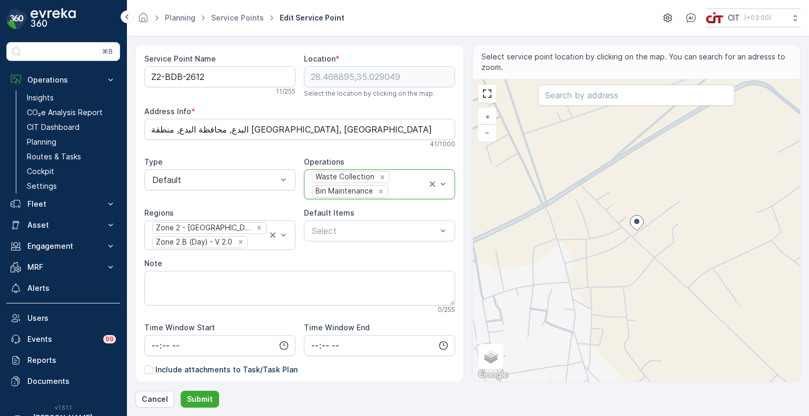
click at [395, 182] on div "Waste Collection Bin Maintenance" at bounding box center [369, 184] width 116 height 29
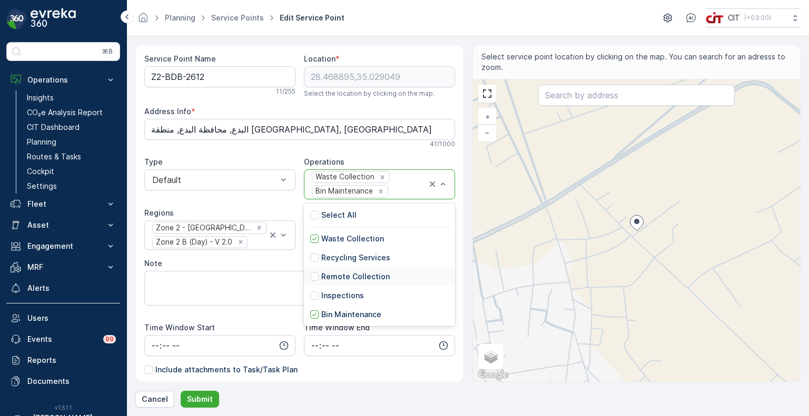
click at [342, 278] on p "Remote Collection" at bounding box center [355, 277] width 68 height 11
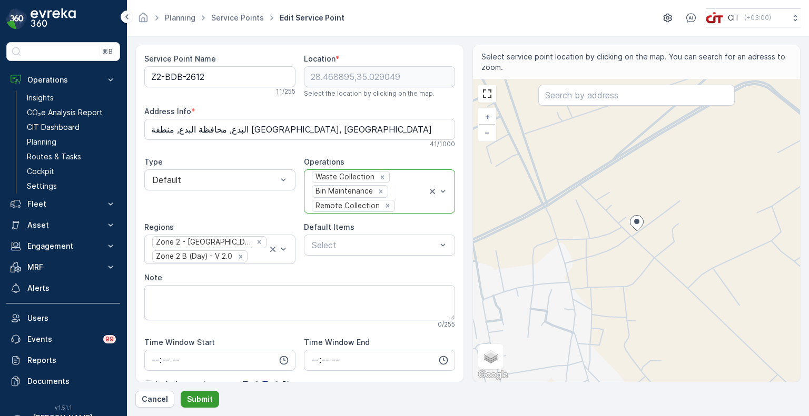
click at [196, 392] on button "Submit" at bounding box center [200, 399] width 38 height 17
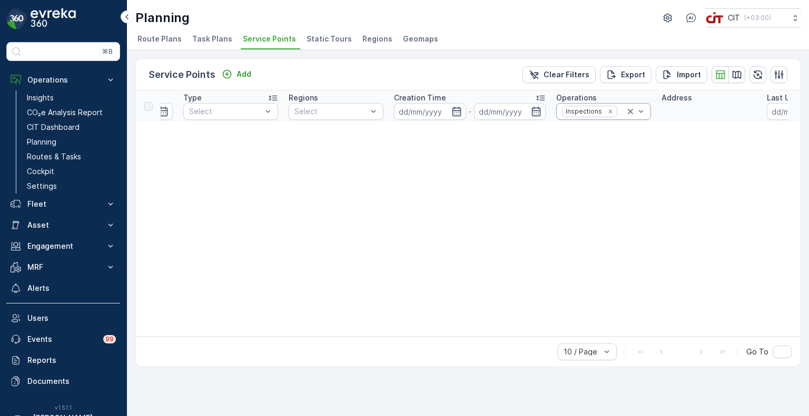
scroll to position [0, 510]
click at [608, 111] on icon "Remove Inspections" at bounding box center [610, 112] width 4 height 4
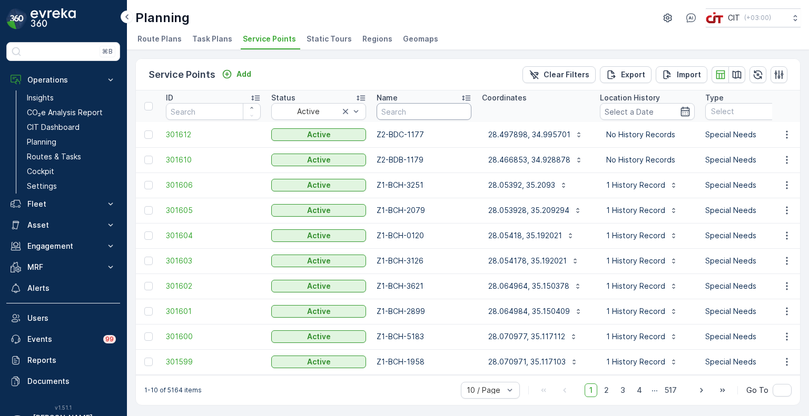
click at [412, 115] on input "text" at bounding box center [423, 111] width 95 height 17
paste input "Z2-BDB-3510"
type input "Z2-BDB-3510"
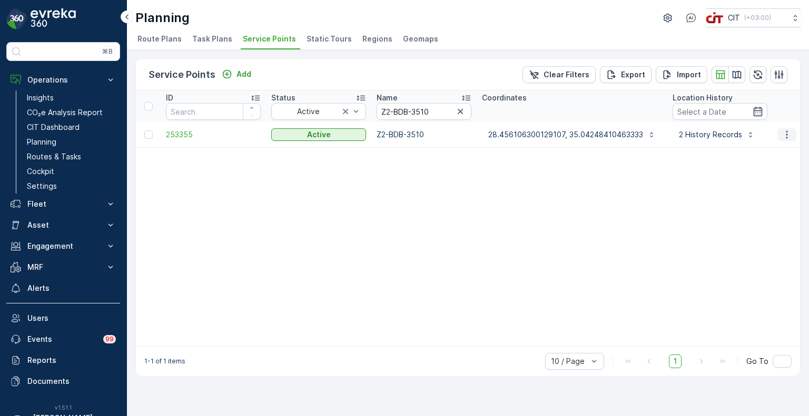
click at [791, 131] on icon "button" at bounding box center [786, 135] width 11 height 11
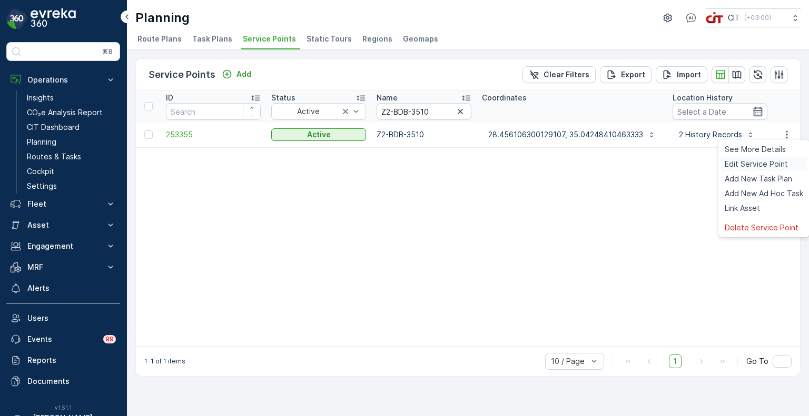
click at [759, 162] on span "Edit Service Point" at bounding box center [755, 164] width 63 height 11
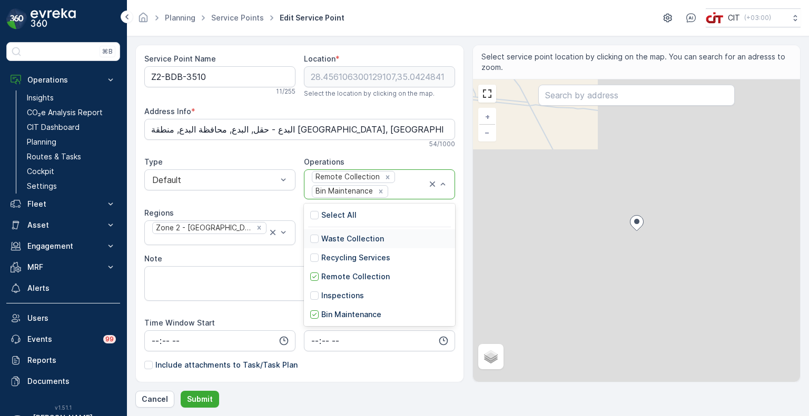
click at [329, 239] on p "Waste Collection" at bounding box center [352, 239] width 63 height 11
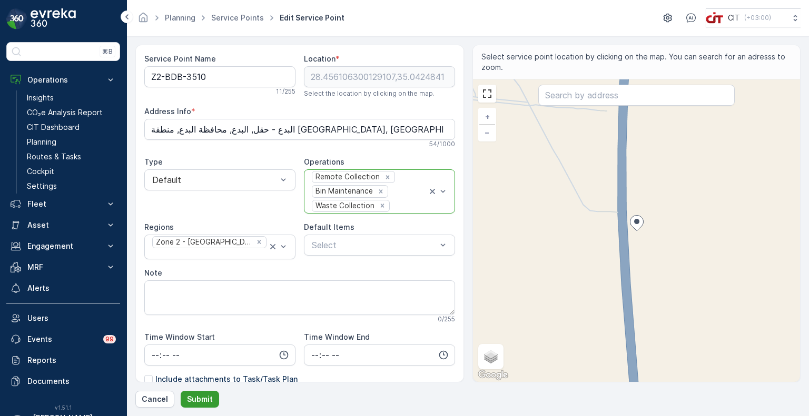
click at [209, 395] on p "Submit" at bounding box center [200, 399] width 26 height 11
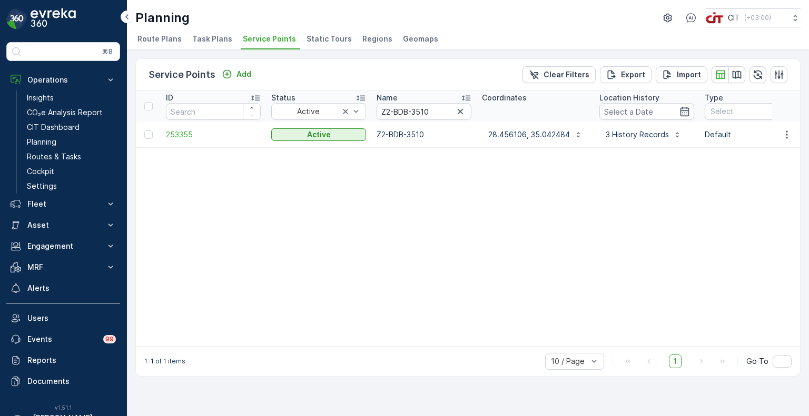
drag, startPoint x: 459, startPoint y: 108, endPoint x: 459, endPoint y: 117, distance: 8.9
click at [459, 108] on icon "button" at bounding box center [460, 111] width 11 height 11
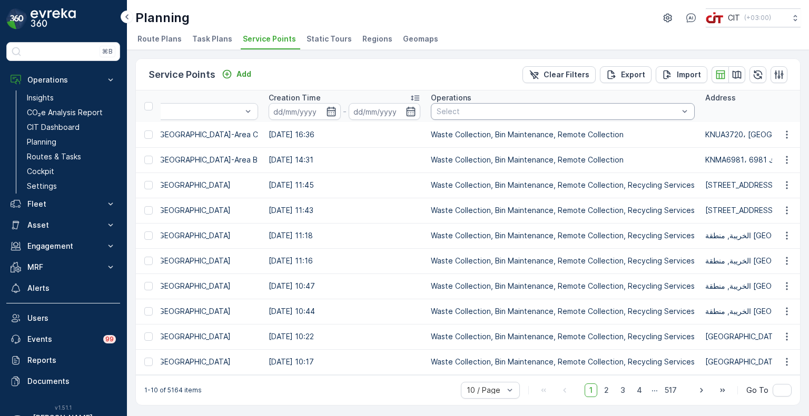
scroll to position [0, 686]
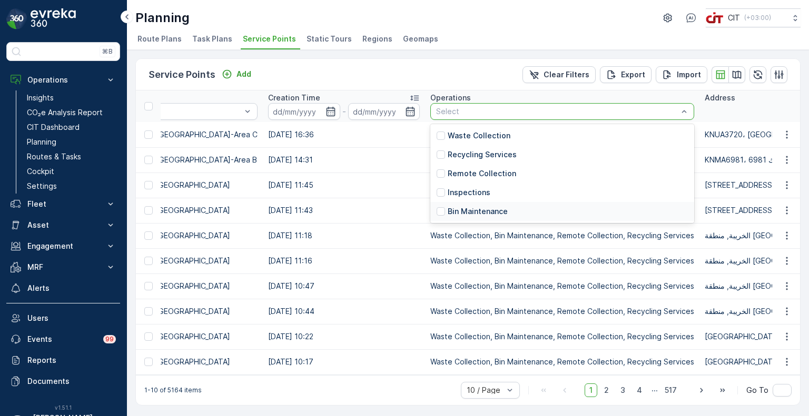
click at [343, 223] on td "03.10.2025 11:18" at bounding box center [344, 235] width 162 height 25
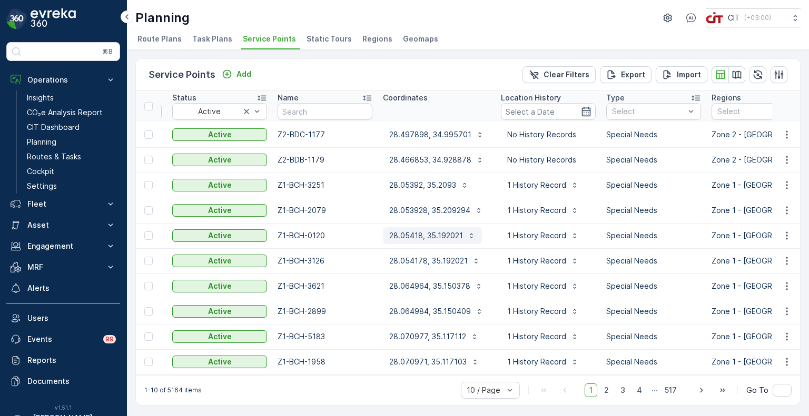
scroll to position [0, 0]
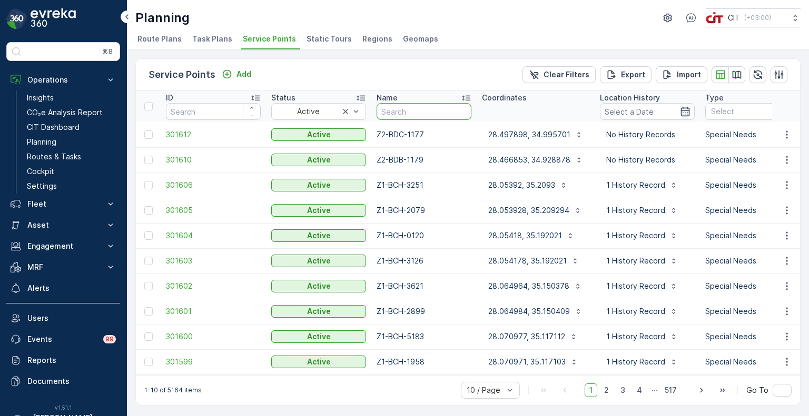
click at [412, 107] on input "text" at bounding box center [423, 111] width 95 height 17
paste input "ZZ-NMA-5949"
type input "ZZ-NMA-5949"
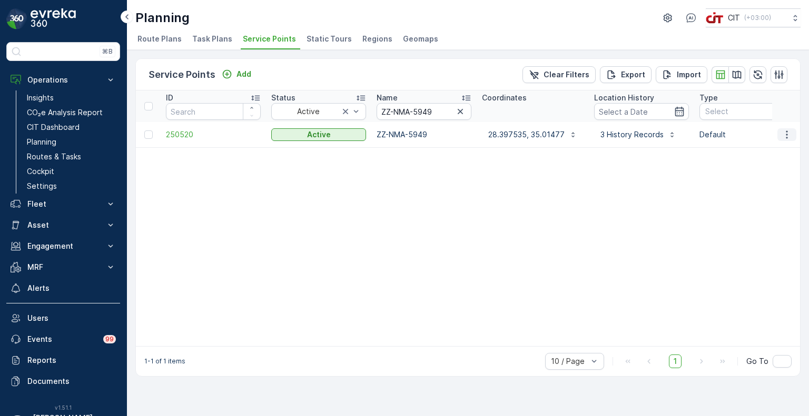
click at [783, 134] on icon "button" at bounding box center [786, 135] width 11 height 11
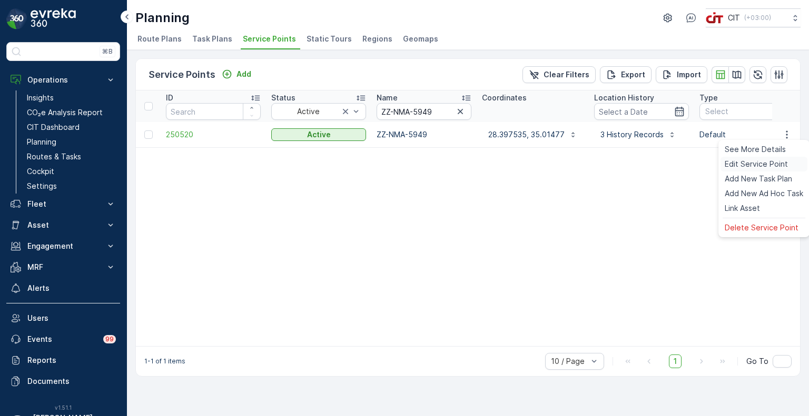
click at [750, 166] on span "Edit Service Point" at bounding box center [755, 164] width 63 height 11
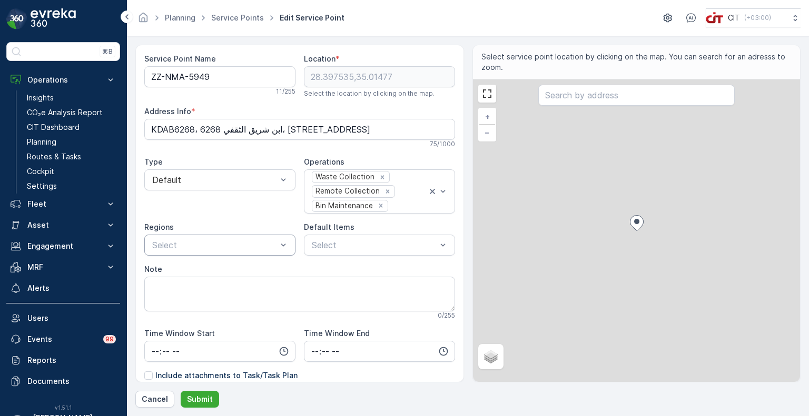
click at [210, 251] on div "Select" at bounding box center [219, 245] width 151 height 21
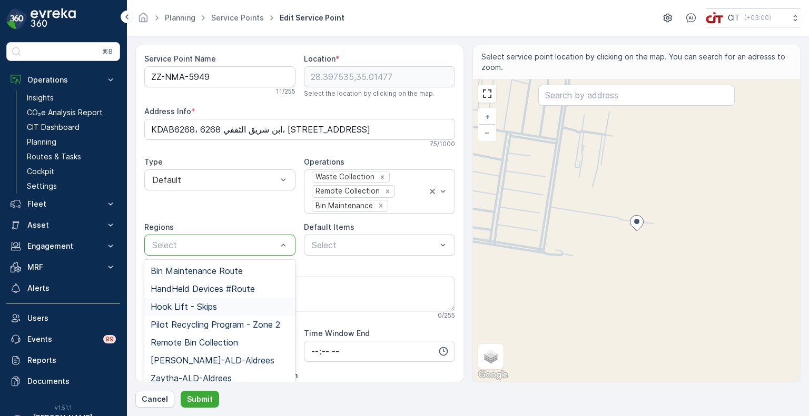
click at [192, 307] on span "Hook Lift - Skips" at bounding box center [184, 306] width 66 height 9
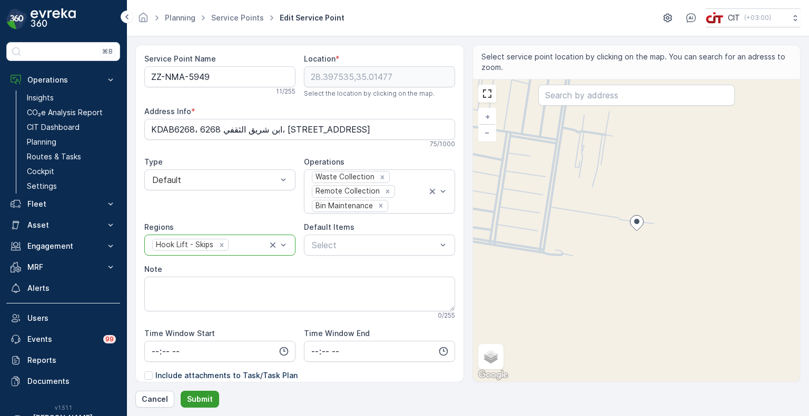
click at [202, 400] on p "Submit" at bounding box center [200, 399] width 26 height 11
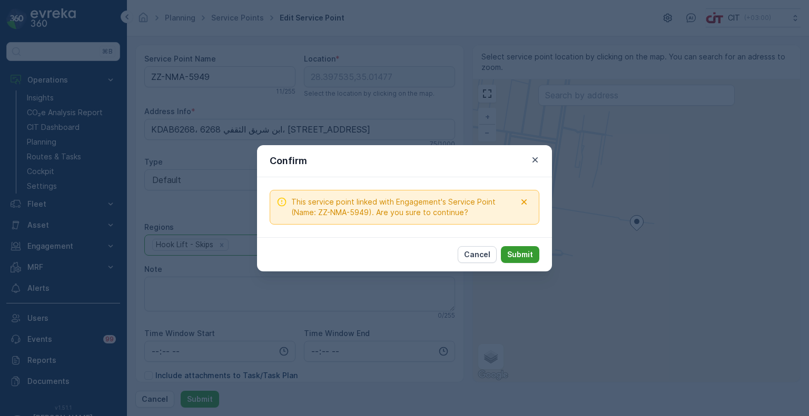
click at [520, 253] on p "Submit" at bounding box center [520, 255] width 26 height 11
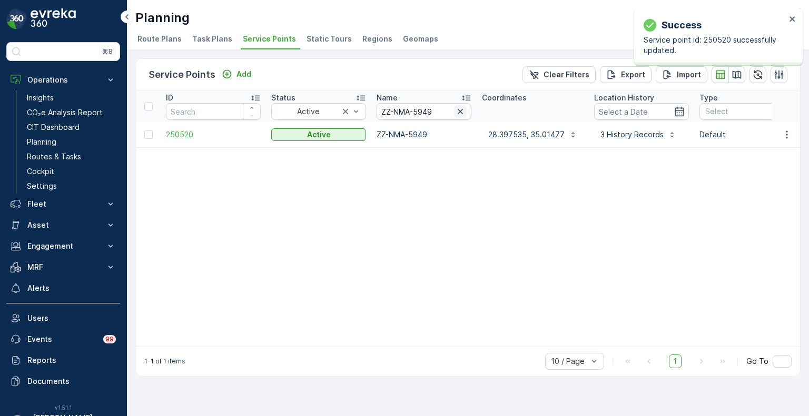
click at [460, 113] on icon "button" at bounding box center [460, 111] width 11 height 11
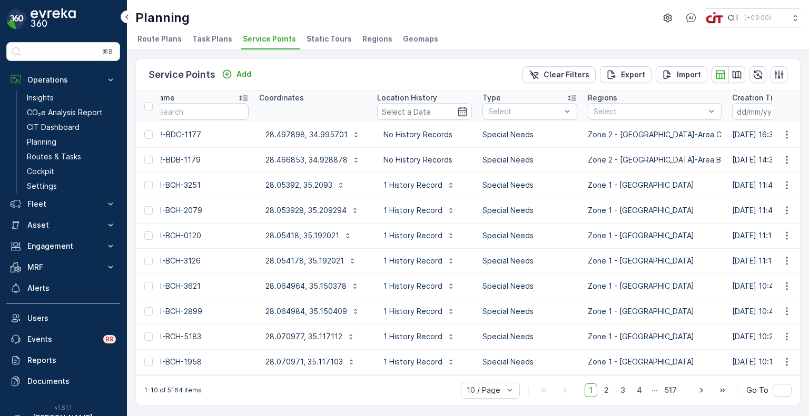
scroll to position [0, 223]
click at [312, 43] on span "Static Tours" at bounding box center [328, 39] width 45 height 11
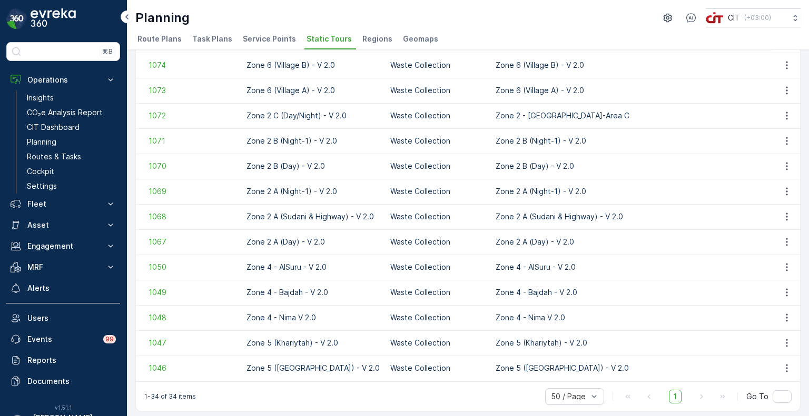
scroll to position [608, 0]
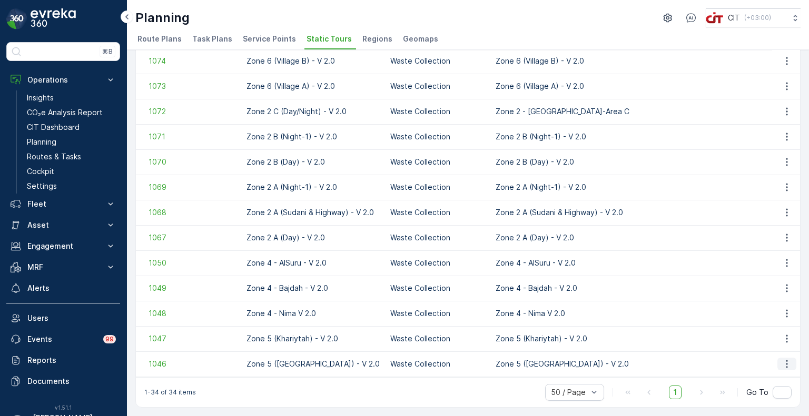
click at [788, 362] on icon "button" at bounding box center [786, 364] width 11 height 11
click at [763, 284] on span "Edit Static Tour" at bounding box center [765, 280] width 55 height 11
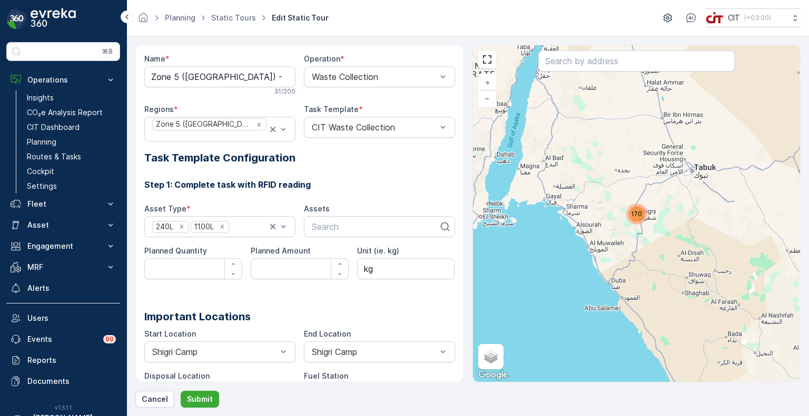
type kg\) "kg"
click at [156, 397] on p "Cancel" at bounding box center [155, 399] width 26 height 11
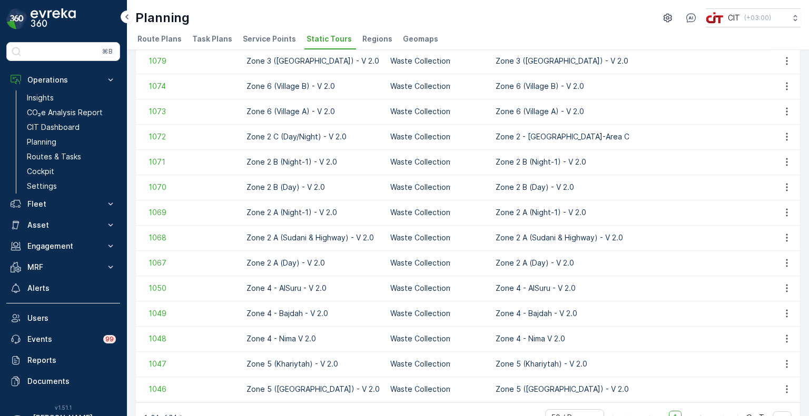
scroll to position [608, 0]
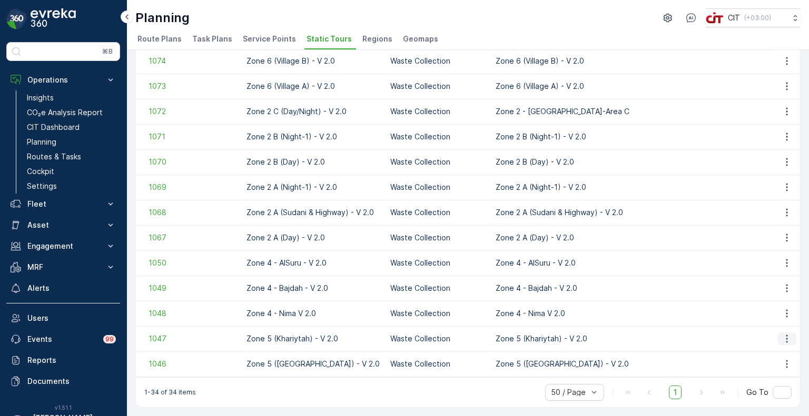
click at [788, 335] on icon "button" at bounding box center [786, 339] width 11 height 11
click at [759, 253] on span "Edit Static Tour" at bounding box center [765, 255] width 55 height 11
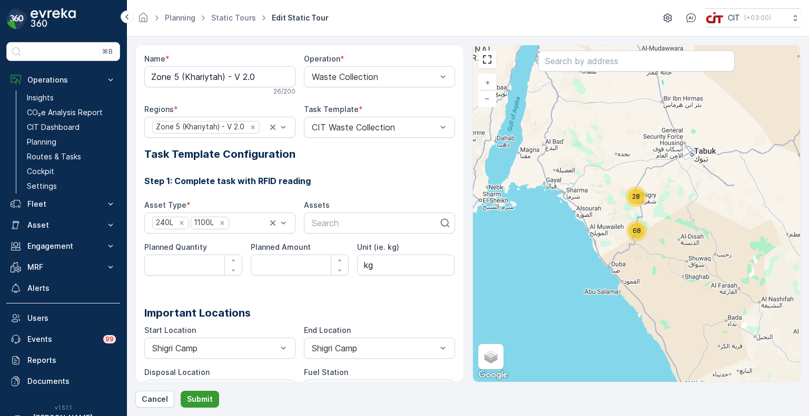
click at [192, 402] on p "Submit" at bounding box center [200, 399] width 26 height 11
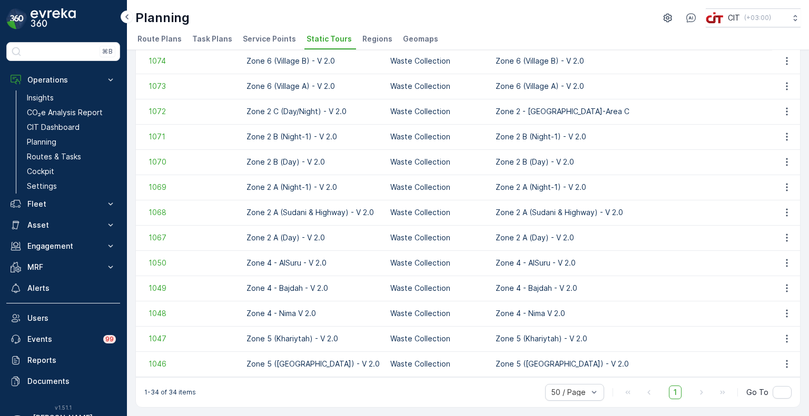
scroll to position [608, 0]
click at [272, 39] on span "Service Points" at bounding box center [269, 39] width 53 height 11
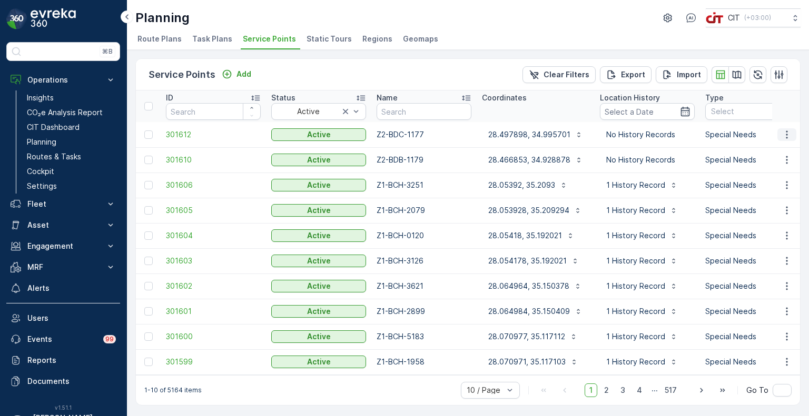
click at [789, 132] on icon "button" at bounding box center [786, 135] width 11 height 11
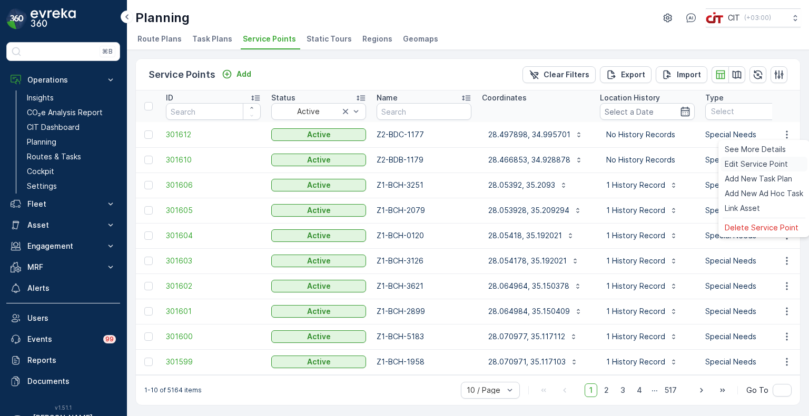
click at [764, 167] on span "Edit Service Point" at bounding box center [755, 164] width 63 height 11
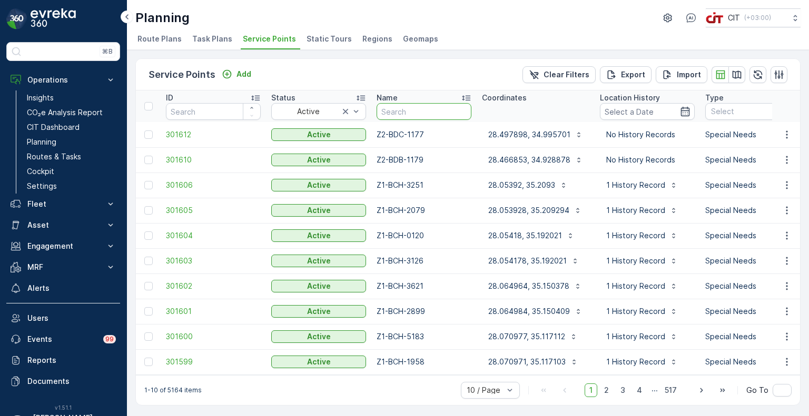
click at [408, 105] on input "text" at bounding box center [423, 111] width 95 height 17
paste input "Z1-KHU-4556"
type input "Z1-KHU-4556"
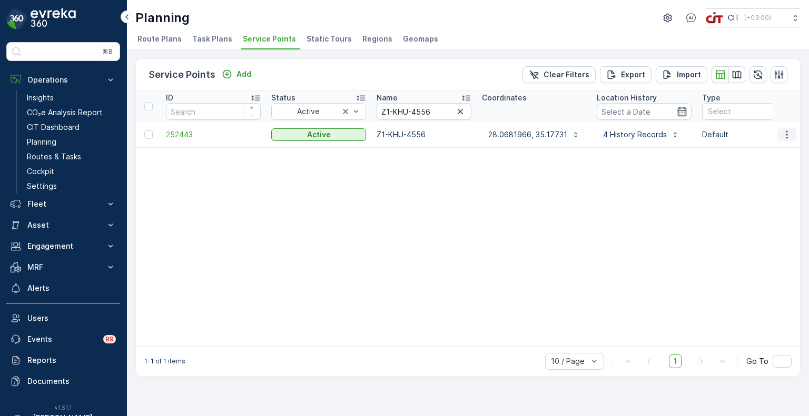
click at [788, 134] on icon "button" at bounding box center [786, 135] width 11 height 11
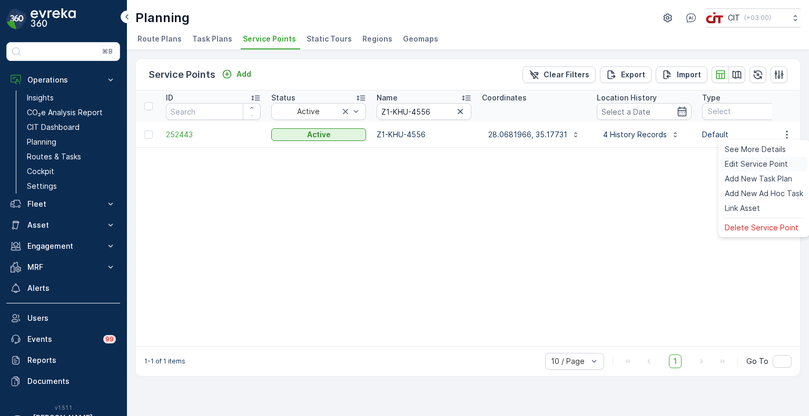
click at [773, 161] on span "Edit Service Point" at bounding box center [755, 164] width 63 height 11
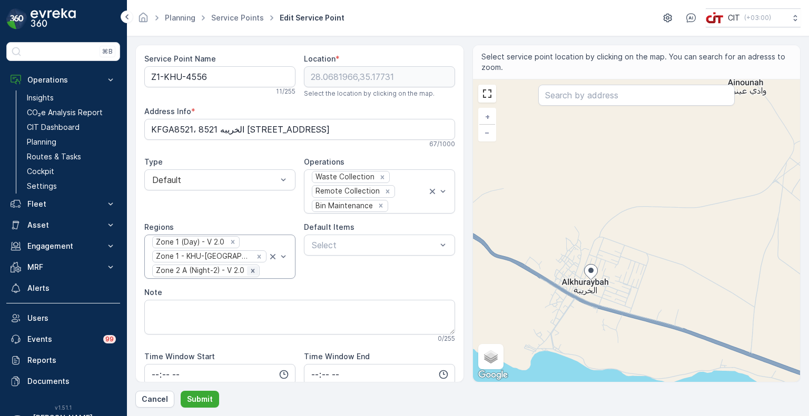
click at [251, 270] on icon "Remove Zone 2 A (Night-2) - V 2.0" at bounding box center [253, 271] width 4 height 4
click at [204, 397] on p "Submit" at bounding box center [200, 399] width 26 height 11
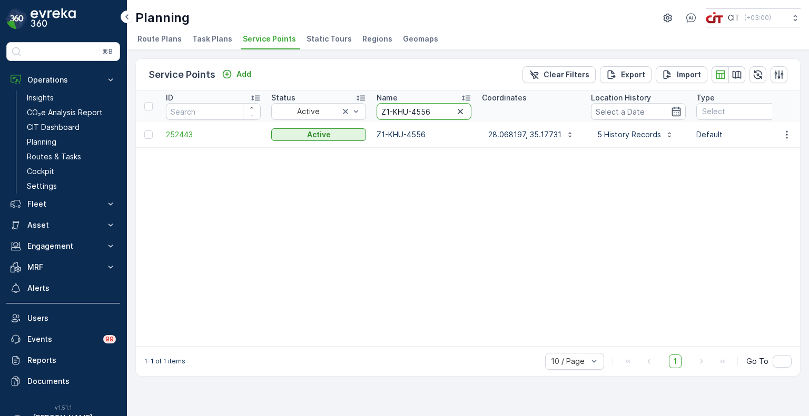
drag, startPoint x: 434, startPoint y: 112, endPoint x: 369, endPoint y: 108, distance: 65.9
paste input "BCH-4705"
type input "Z1-BCH-4705"
click at [784, 133] on icon "button" at bounding box center [786, 135] width 11 height 11
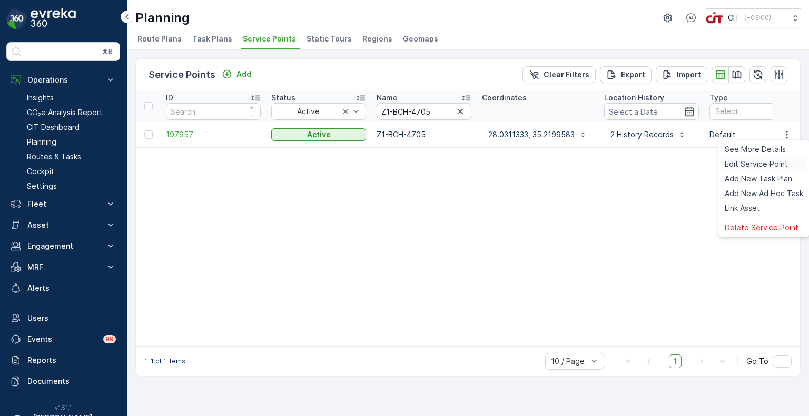
click at [764, 165] on span "Edit Service Point" at bounding box center [755, 164] width 63 height 11
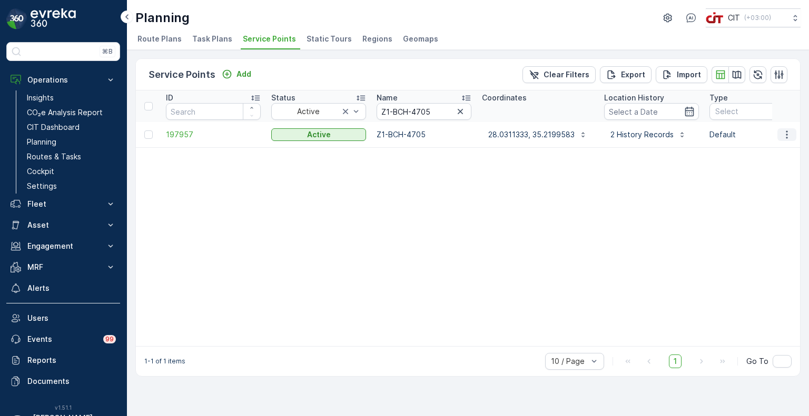
click at [791, 137] on icon "button" at bounding box center [786, 135] width 11 height 11
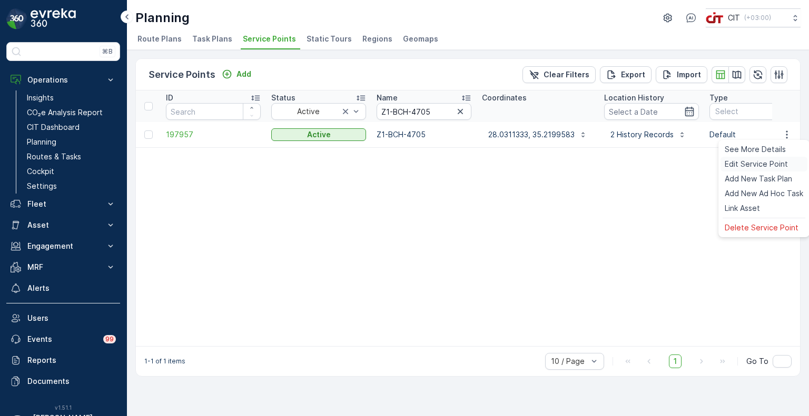
click at [760, 162] on span "Edit Service Point" at bounding box center [755, 164] width 63 height 11
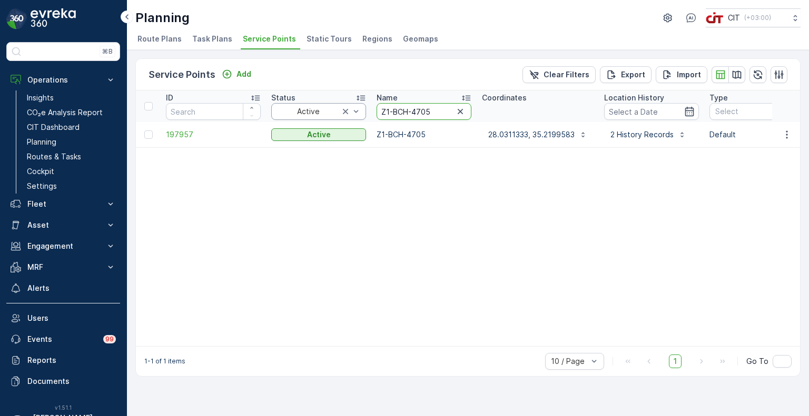
drag, startPoint x: 436, startPoint y: 111, endPoint x: 364, endPoint y: 104, distance: 72.4
paste input "6-MWL-3501"
type input "Z6-MWL-3501"
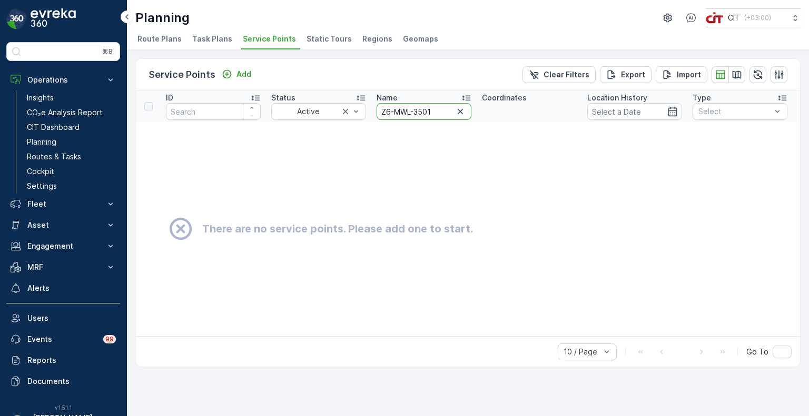
drag, startPoint x: 415, startPoint y: 112, endPoint x: 369, endPoint y: 110, distance: 46.4
type input "3501"
drag, startPoint x: 400, startPoint y: 112, endPoint x: 357, endPoint y: 112, distance: 42.6
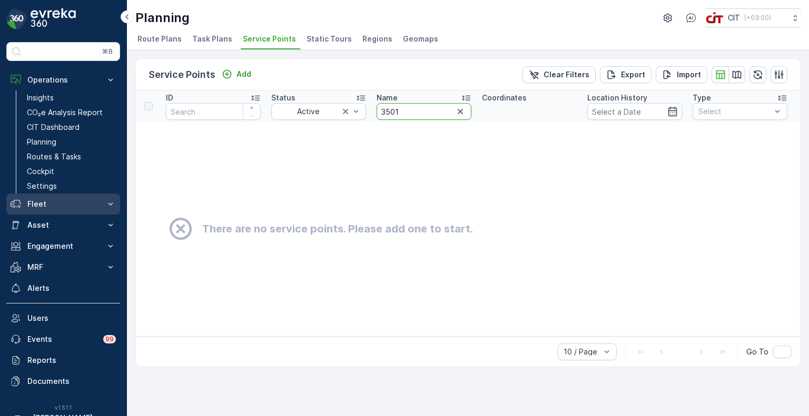
click at [40, 202] on p "Fleet" at bounding box center [63, 204] width 72 height 11
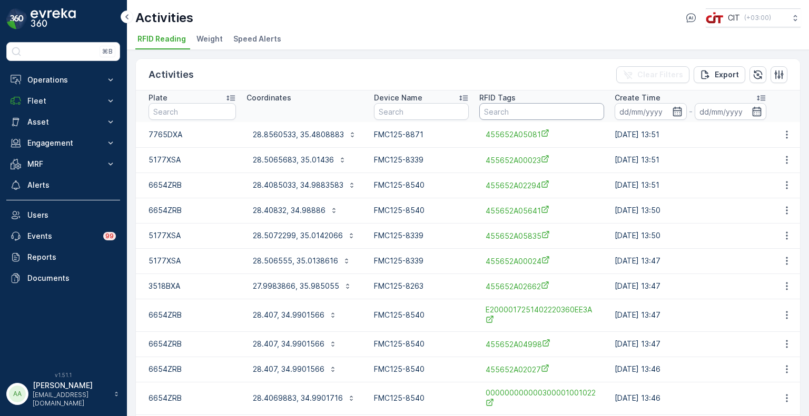
click at [531, 113] on input "text" at bounding box center [541, 111] width 125 height 17
paste input "455652A02579"
type input "455652A02579"
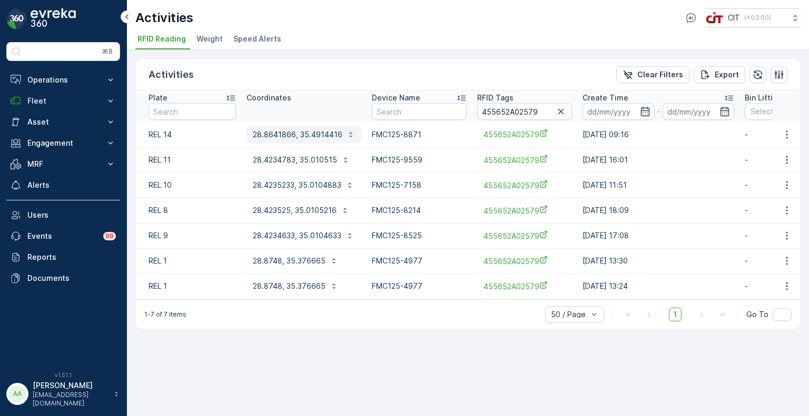
click at [297, 132] on p "28.8641866, 35.4914416" at bounding box center [297, 135] width 89 height 11
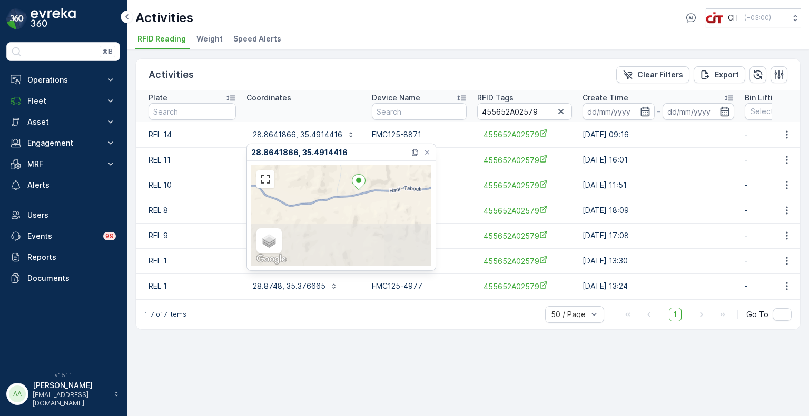
drag, startPoint x: 375, startPoint y: 252, endPoint x: 365, endPoint y: 209, distance: 44.2
click at [365, 209] on div "Satellite Roadmap Terrain Hybrid Leaflet Keyboard shortcuts Map Data Map data ©…" at bounding box center [341, 215] width 180 height 101
click at [415, 353] on div "Activities Clear Filters Export Plate Coordinates Device Name RFID Tags 455652A…" at bounding box center [468, 233] width 682 height 366
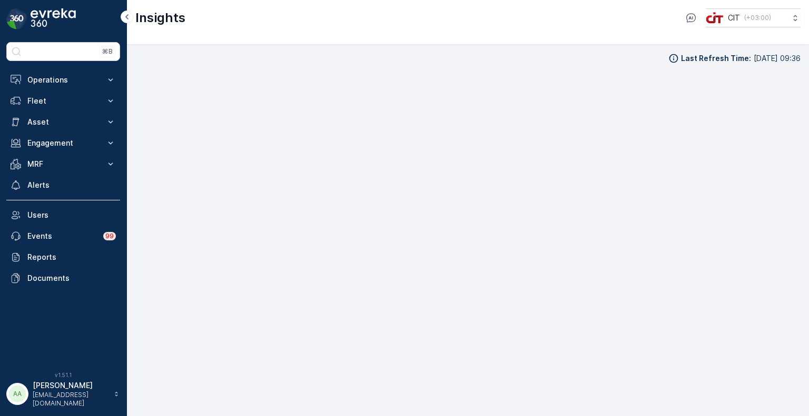
scroll to position [8, 0]
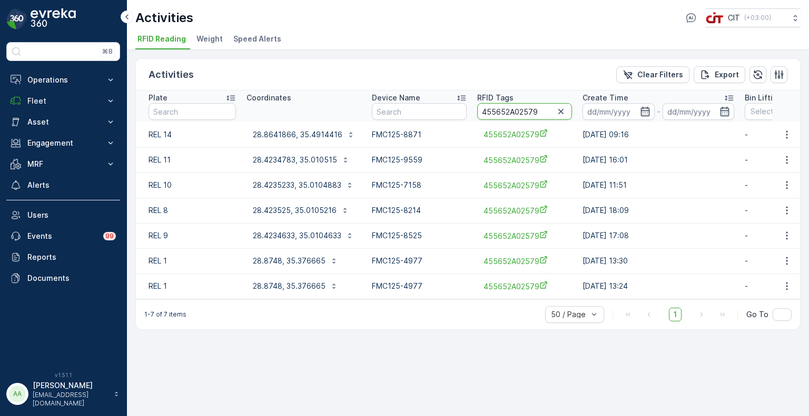
drag, startPoint x: 0, startPoint y: 0, endPoint x: 518, endPoint y: 116, distance: 530.9
click at [518, 116] on input "455652A02579" at bounding box center [524, 111] width 95 height 17
paste input "3501"
type input "455652A03501"
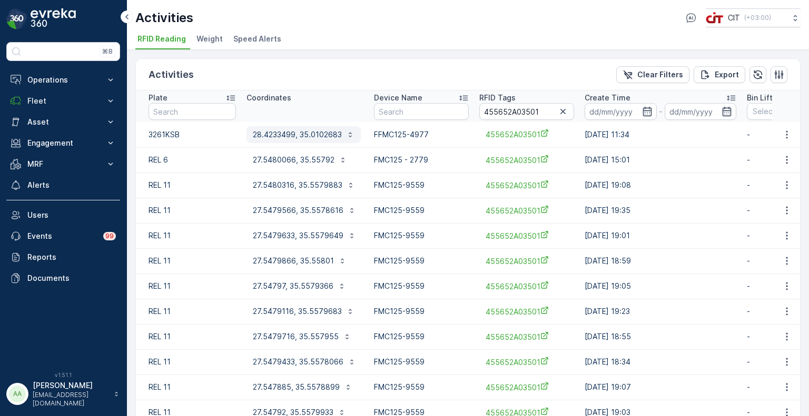
click at [290, 136] on p "28.4233499, 35.0102683" at bounding box center [297, 135] width 89 height 11
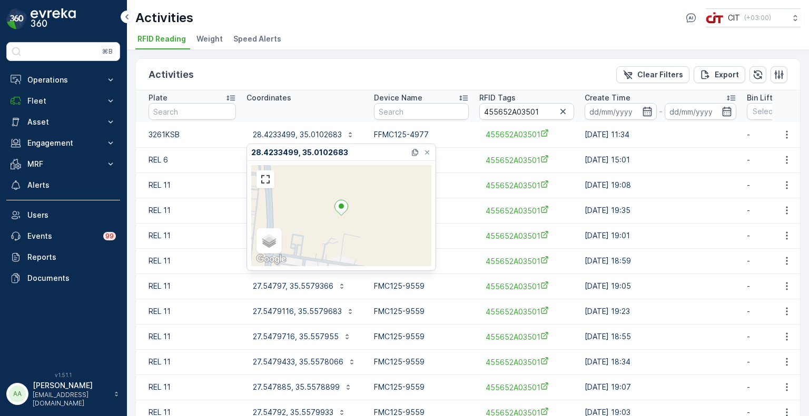
click at [313, 73] on div "Activities Clear Filters Export" at bounding box center [468, 75] width 664 height 32
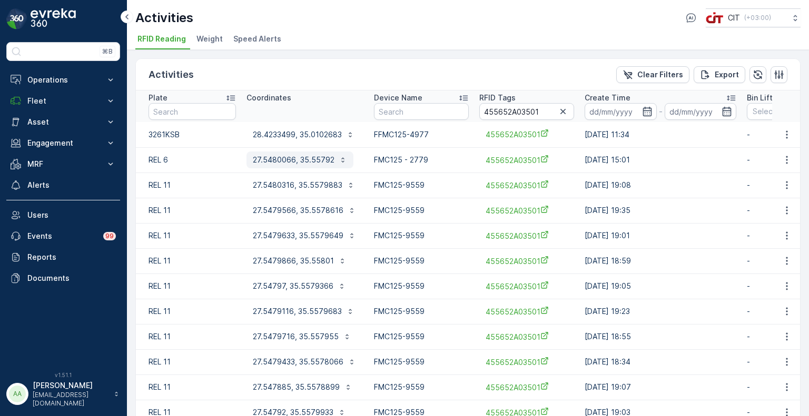
click at [291, 155] on p "27.5480066, 35.55792" at bounding box center [294, 160] width 82 height 11
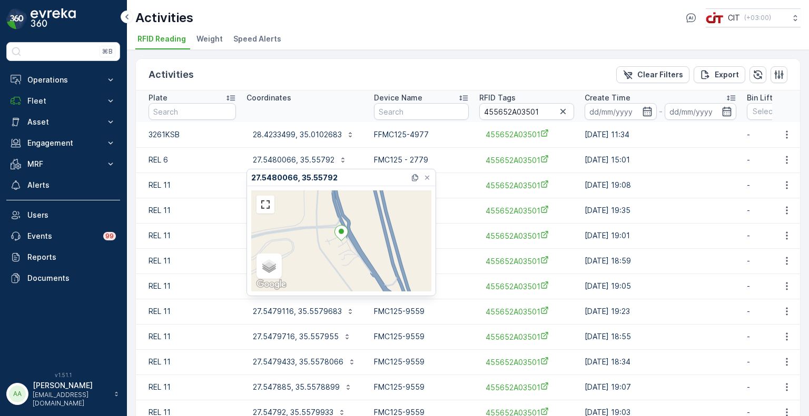
click at [337, 54] on div "Activities Clear Filters Export Plate Coordinates Device Name RFID Tags 455652A…" at bounding box center [468, 233] width 682 height 366
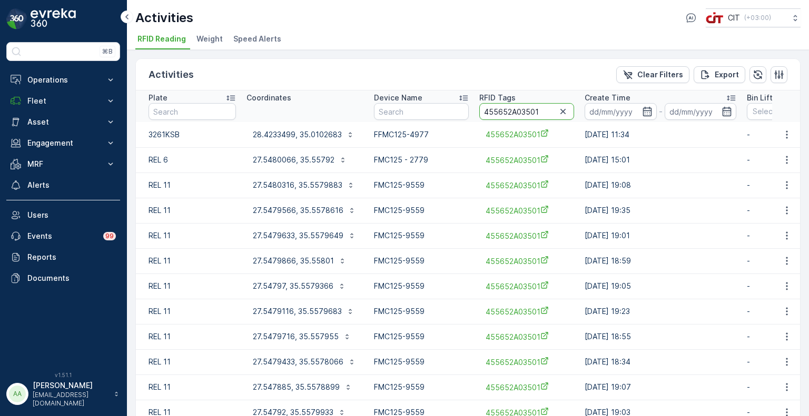
drag, startPoint x: 541, startPoint y: 114, endPoint x: 519, endPoint y: 120, distance: 22.7
click at [519, 120] on th "RFID Tags 455652A03501" at bounding box center [526, 107] width 105 height 32
paste input "2093"
type input "455652A02093"
click at [284, 132] on p "28.407015, 35.0002983" at bounding box center [296, 135] width 86 height 11
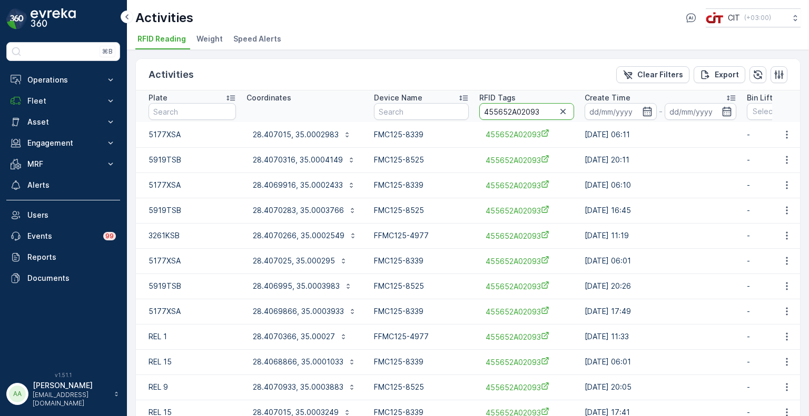
drag, startPoint x: 546, startPoint y: 113, endPoint x: 520, endPoint y: 118, distance: 27.4
click at [520, 118] on input "455652A02093" at bounding box center [526, 111] width 95 height 17
paste input "86"
type input "455652A02086"
click at [284, 131] on p "28.4087716, 34.9995016" at bounding box center [298, 135] width 91 height 11
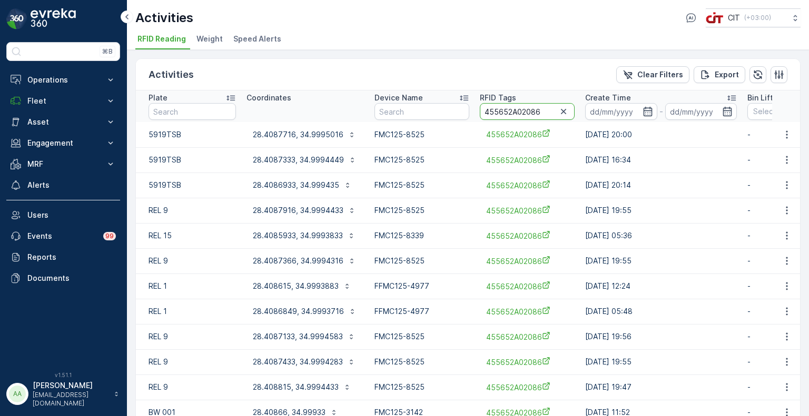
drag, startPoint x: 542, startPoint y: 112, endPoint x: 521, endPoint y: 116, distance: 21.6
click at [521, 116] on input "455652A02086" at bounding box center [527, 111] width 95 height 17
paste input "5534"
type input "455652A05534"
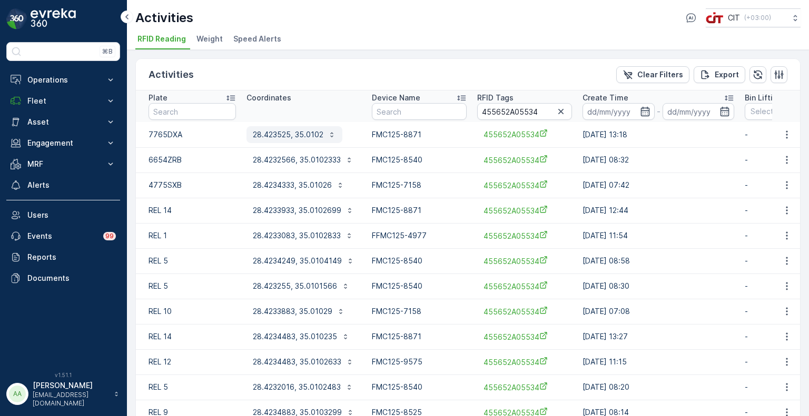
click at [292, 133] on p "28.423525, 35.0102" at bounding box center [288, 135] width 71 height 11
drag, startPoint x: 545, startPoint y: 110, endPoint x: 517, endPoint y: 117, distance: 29.4
click at [517, 117] on input "455652A05534" at bounding box center [524, 111] width 95 height 17
paste input "2067"
type input "455652A02067"
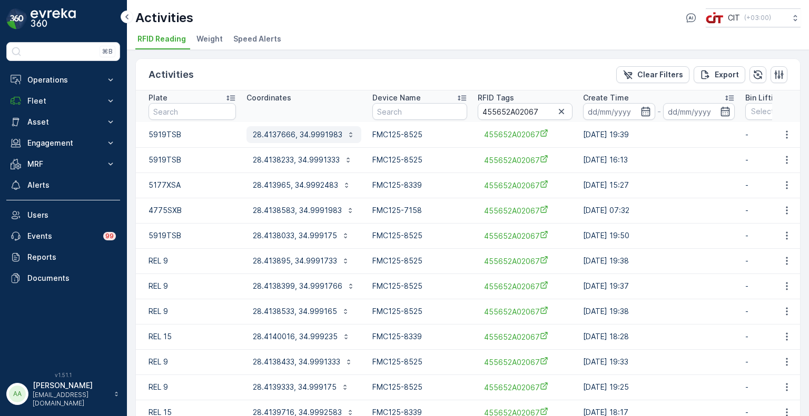
click at [282, 134] on p "28.4137666, 34.9991983" at bounding box center [297, 135] width 89 height 11
drag, startPoint x: 537, startPoint y: 113, endPoint x: 518, endPoint y: 117, distance: 19.4
click at [518, 117] on input "455652A02067" at bounding box center [524, 111] width 95 height 17
paste input "1475"
type input "455652A01475"
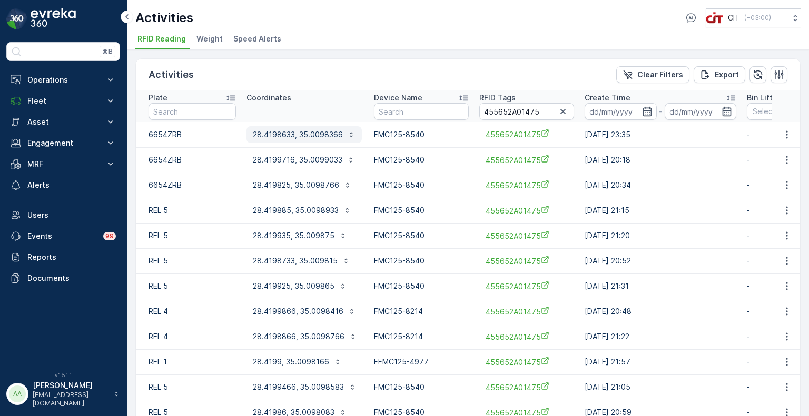
click at [303, 134] on p "28.4198633, 35.0098366" at bounding box center [298, 135] width 90 height 11
drag, startPoint x: 540, startPoint y: 112, endPoint x: 518, endPoint y: 118, distance: 23.0
click at [518, 118] on input "455652A01475" at bounding box center [526, 111] width 95 height 17
paste input "Z2-BDA-2271"
type input "455652A0Z2-BDA-2271"
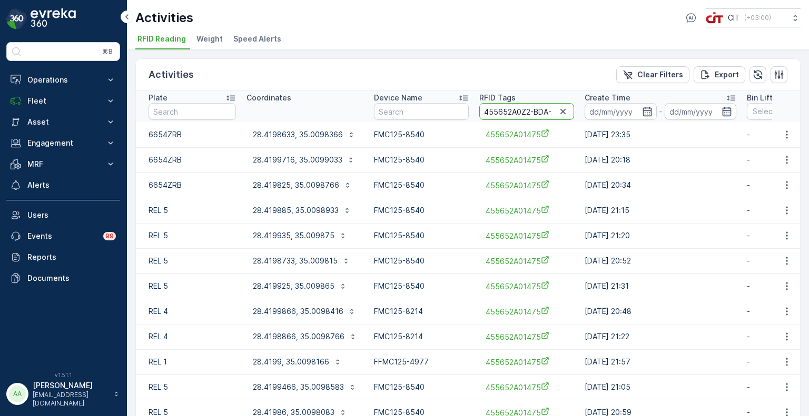
scroll to position [0, 15]
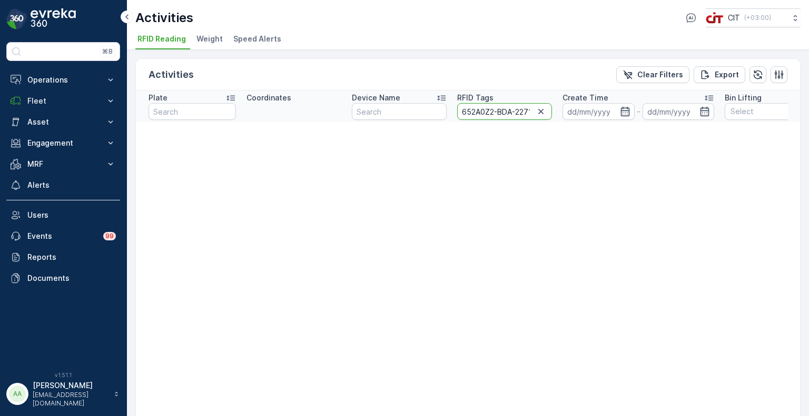
scroll to position [0, 15]
drag, startPoint x: 507, startPoint y: 113, endPoint x: 531, endPoint y: 115, distance: 23.3
click at [531, 115] on input "455652A0Z2-BDA-2271" at bounding box center [504, 111] width 95 height 17
drag, startPoint x: 483, startPoint y: 111, endPoint x: 514, endPoint y: 112, distance: 31.1
click at [514, 112] on input "455652A0Z2-BDA-2271" at bounding box center [504, 111] width 95 height 17
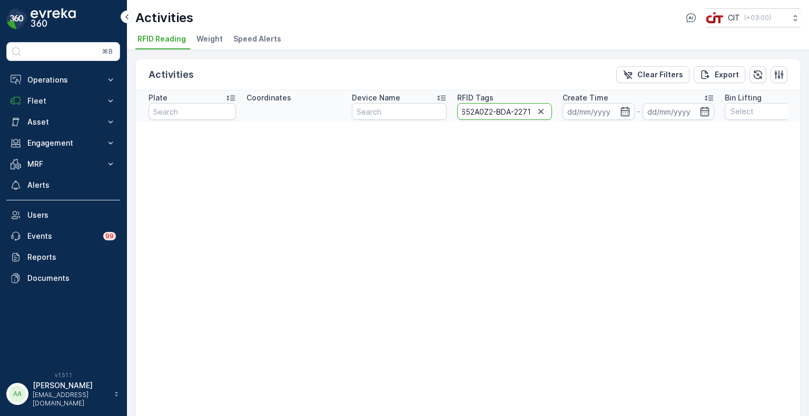
type input "455652A02271"
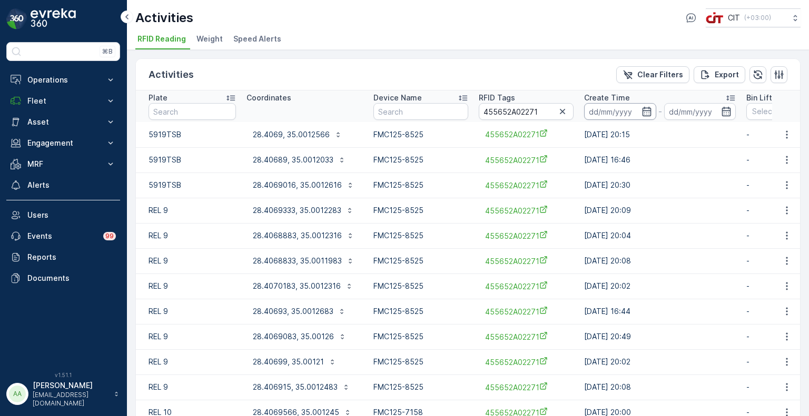
click at [595, 110] on input at bounding box center [620, 111] width 72 height 17
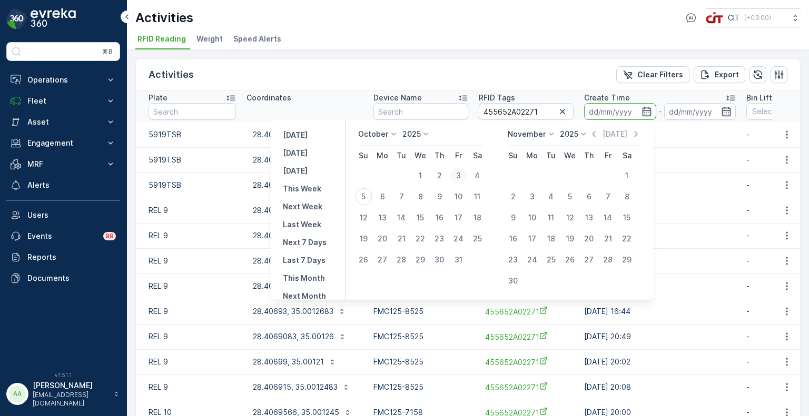
click at [459, 175] on div "3" at bounding box center [458, 175] width 17 height 17
type input "03.10.2025"
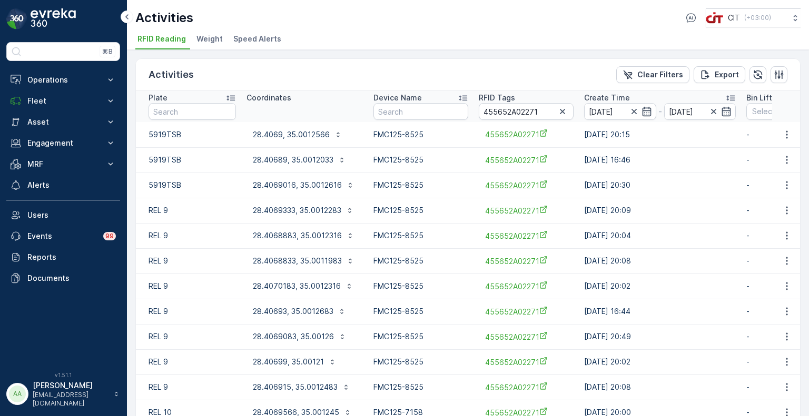
click at [365, 52] on div "Activities Clear Filters Export Plate Coordinates Device Name RFID Tags 455652A…" at bounding box center [468, 233] width 682 height 366
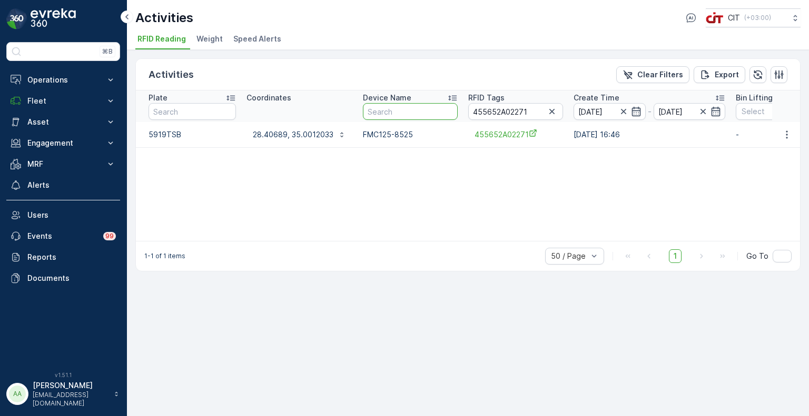
click at [373, 103] on input "text" at bounding box center [410, 111] width 95 height 17
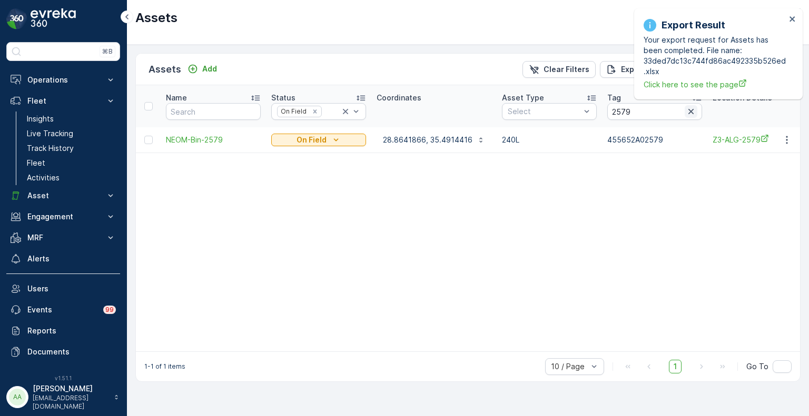
click at [689, 111] on icon "button" at bounding box center [690, 111] width 5 height 5
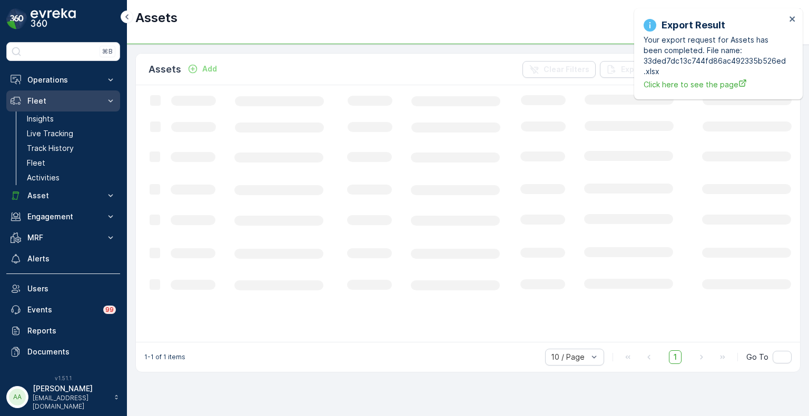
click at [45, 96] on p "Fleet" at bounding box center [63, 101] width 72 height 11
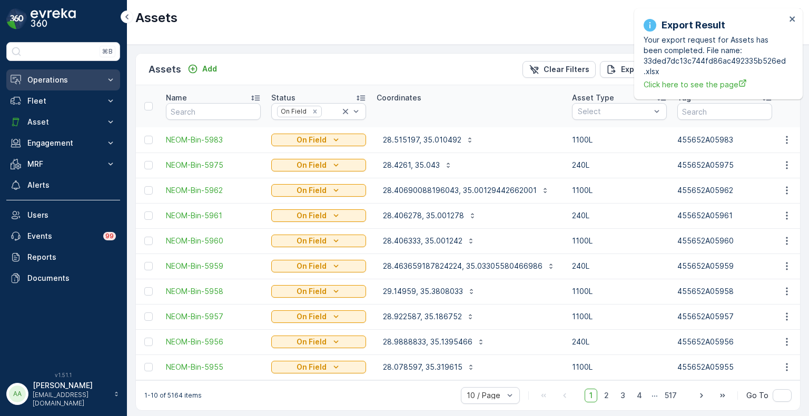
click at [49, 75] on p "Operations" at bounding box center [63, 80] width 72 height 11
